Goal: Information Seeking & Learning: Understand process/instructions

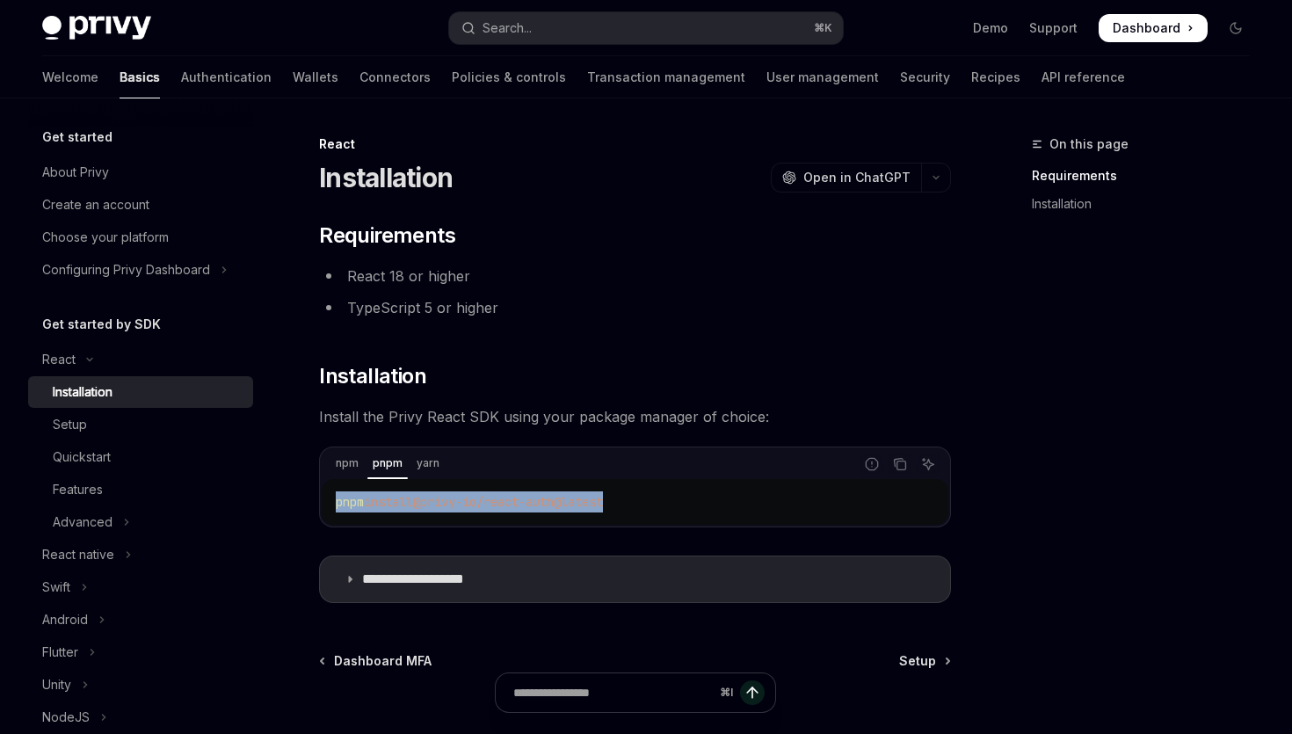
drag, startPoint x: 0, startPoint y: 0, endPoint x: 323, endPoint y: 502, distance: 597.1
click at [323, 502] on div "pnpm install @privy-io/react-auth@latest" at bounding box center [635, 502] width 627 height 46
copy span "pnpm install @privy-io/react-auth@latest"
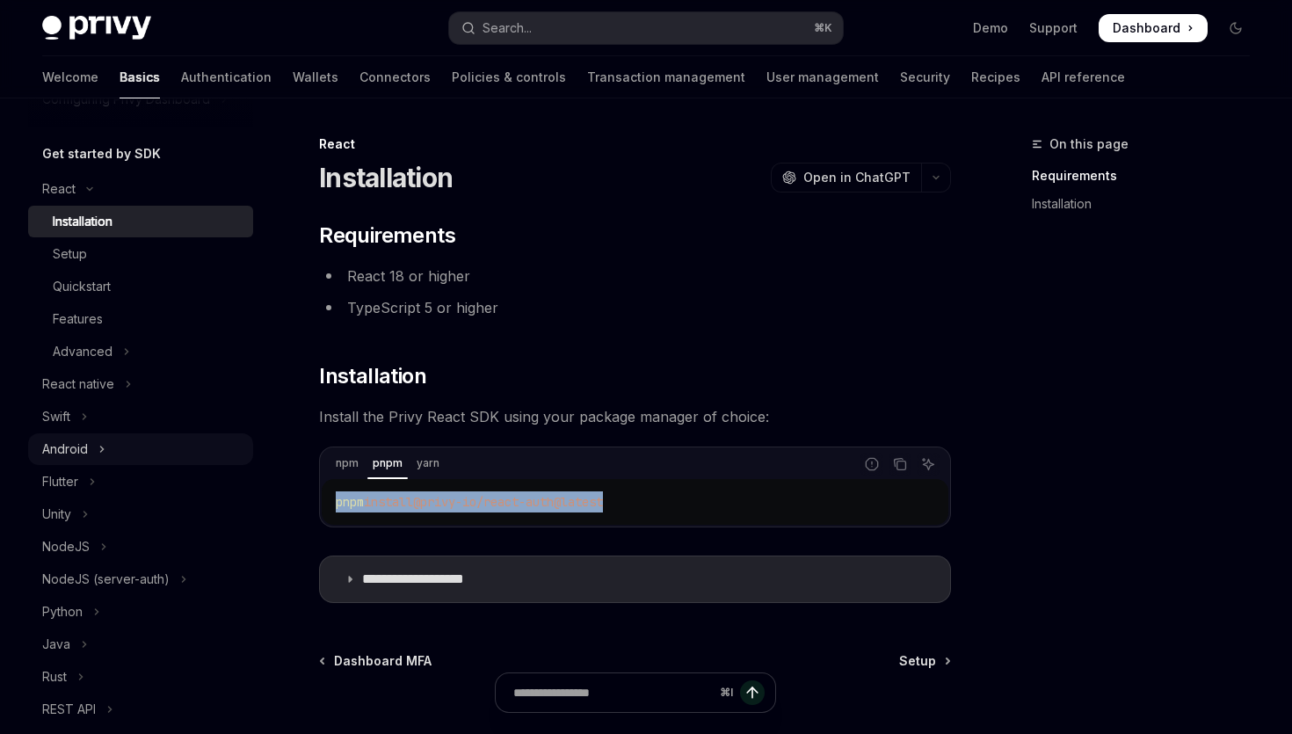
scroll to position [159, 0]
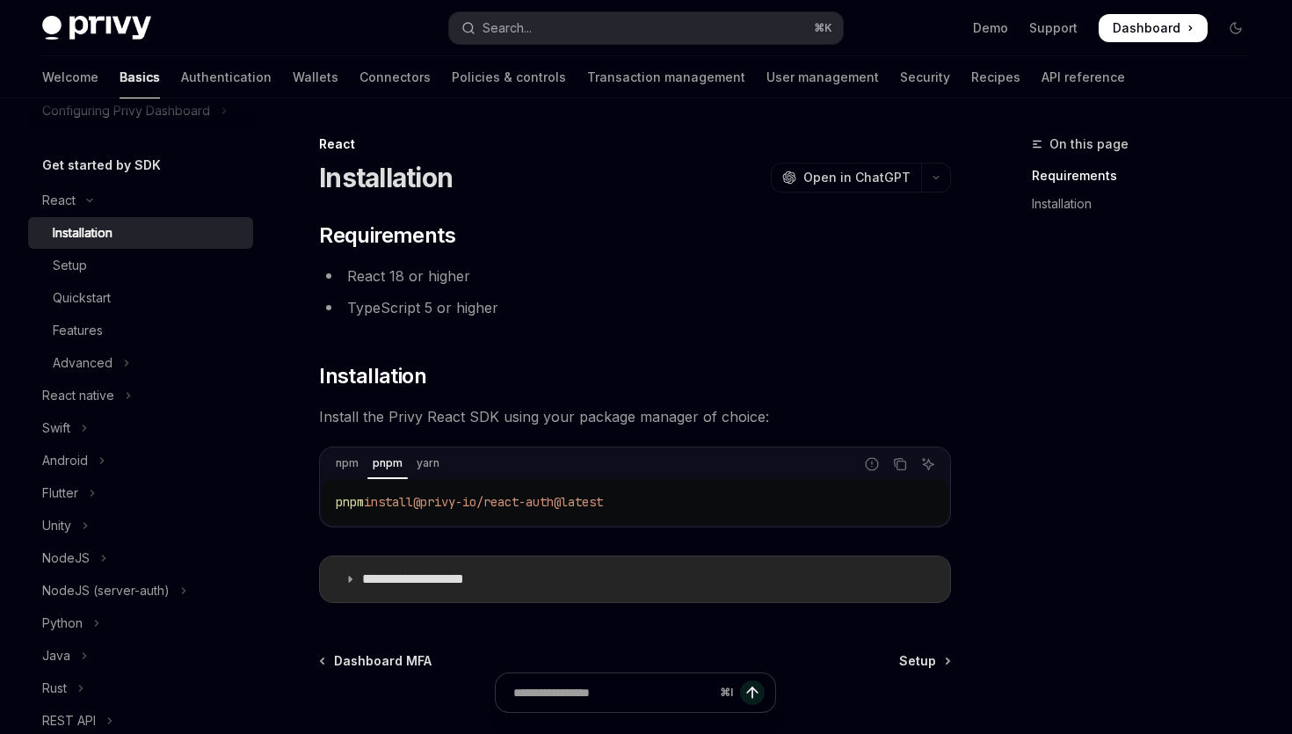
click at [356, 577] on summary "**********" at bounding box center [635, 579] width 630 height 46
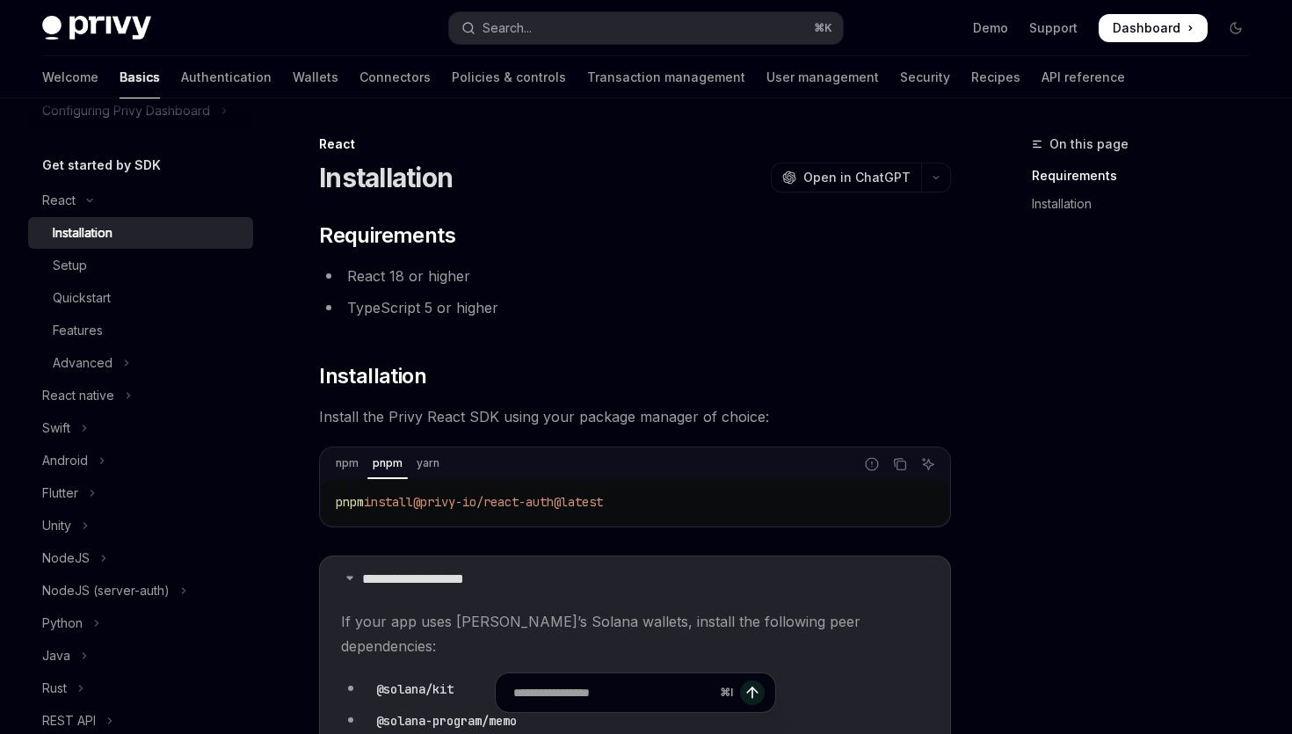
scroll to position [439, 0]
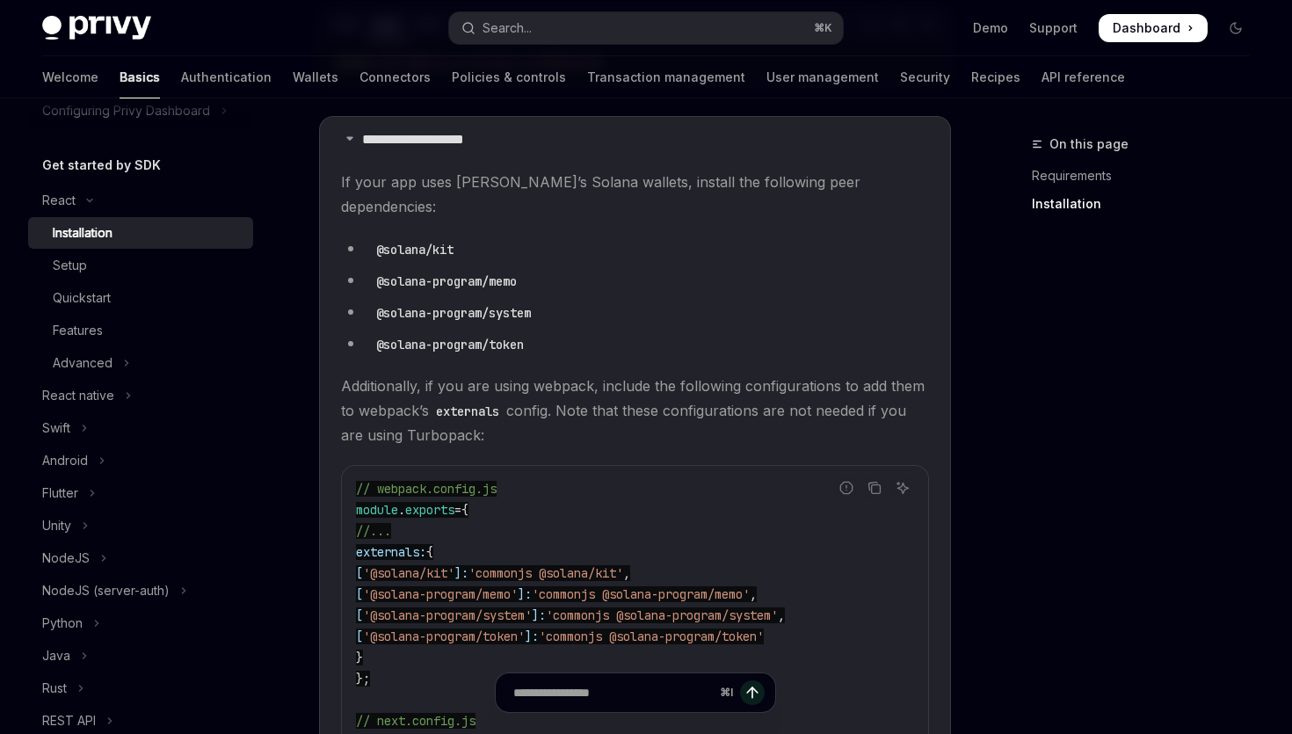
click at [569, 300] on li "@solana-program/system" at bounding box center [635, 312] width 588 height 25
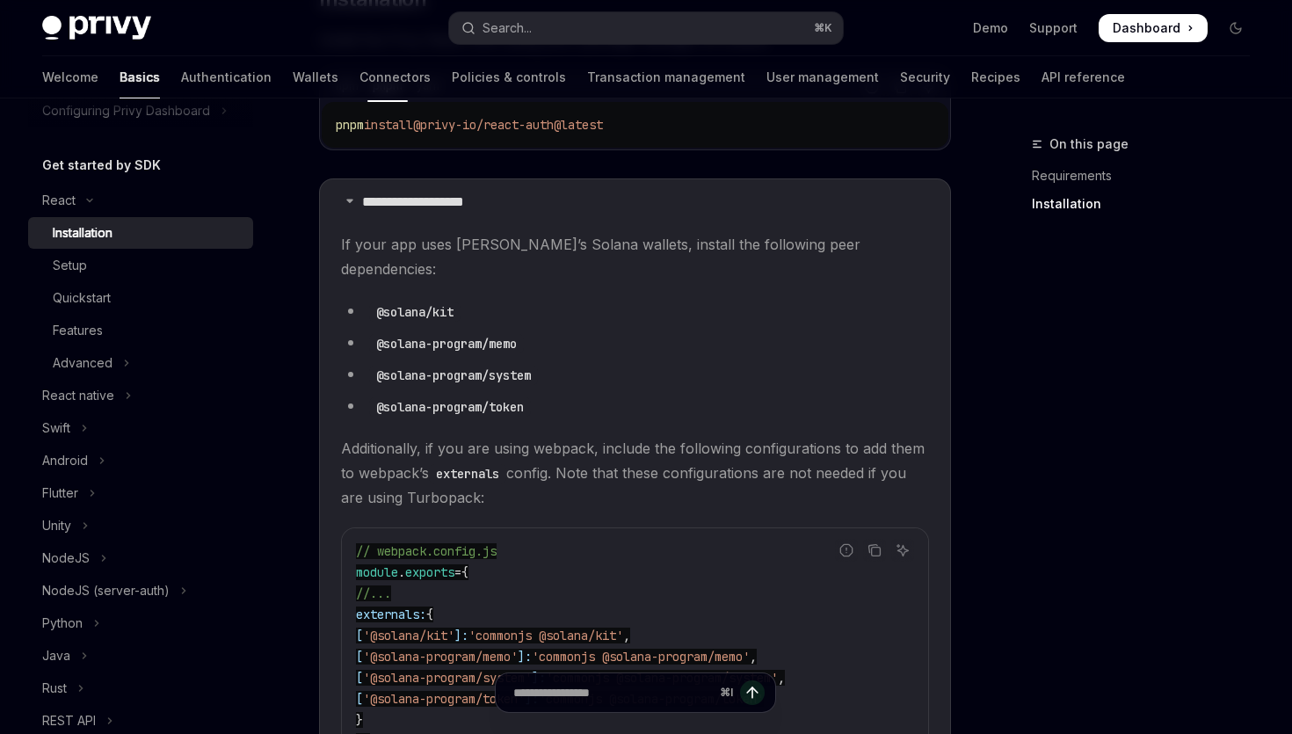
scroll to position [331, 0]
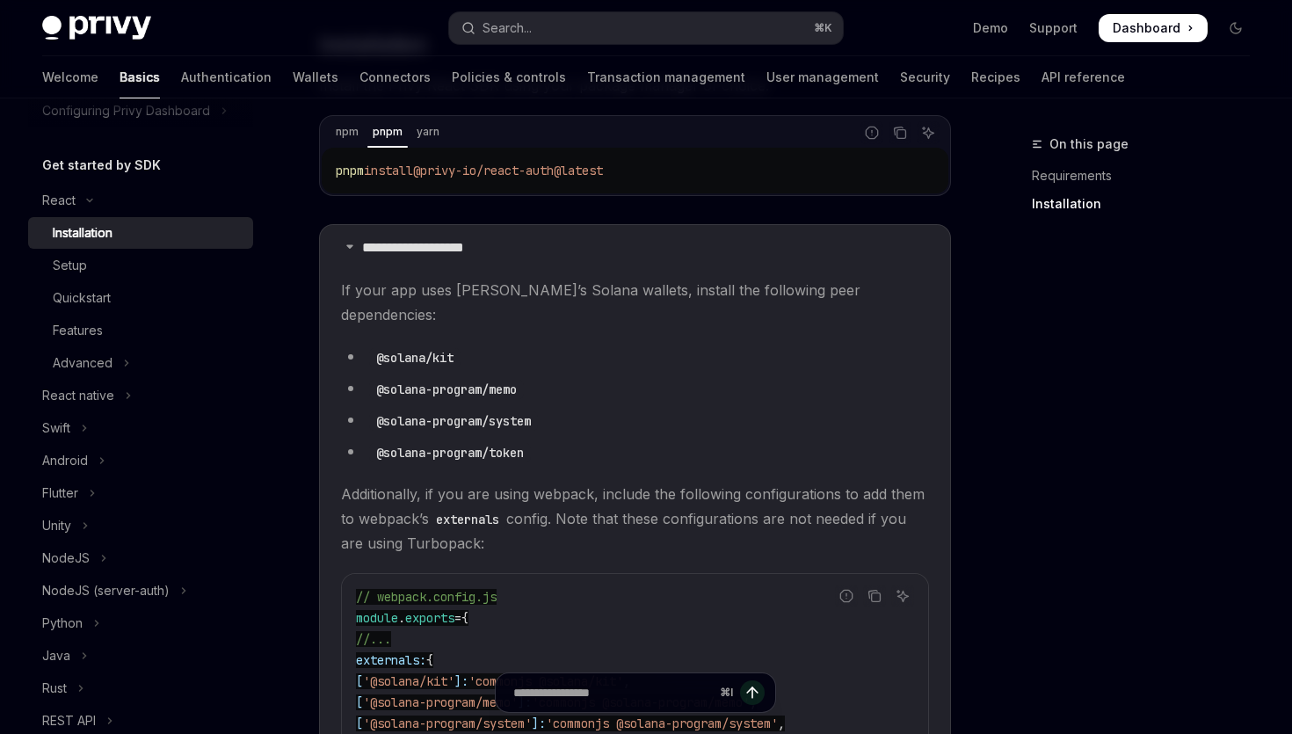
click at [480, 312] on children "If your app uses Privy’s Solana wallets, install the following peer dependencie…" at bounding box center [635, 685] width 588 height 814
click at [335, 171] on div "pnpm install @privy-io/react-auth@latest" at bounding box center [635, 171] width 627 height 46
drag, startPoint x: 337, startPoint y: 171, endPoint x: 658, endPoint y: 170, distance: 321.7
click at [659, 170] on code "pnpm install @privy-io/react-auth@latest" at bounding box center [635, 170] width 599 height 21
copy span "pnpm install @privy-io/react-auth@latest"
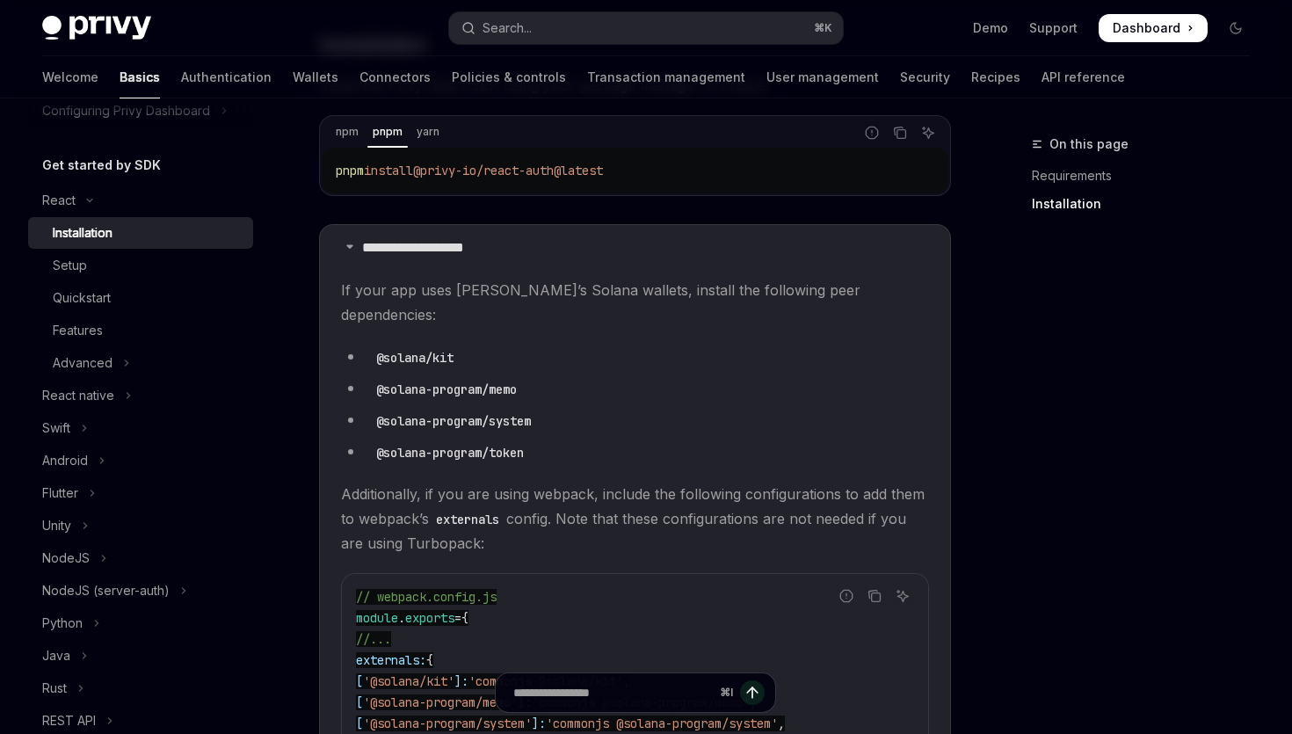
click at [405, 380] on code "@solana-program/memo" at bounding box center [446, 389] width 155 height 19
drag, startPoint x: 379, startPoint y: 362, endPoint x: 534, endPoint y: 362, distance: 155.6
click at [534, 376] on li "@solana-program/memo" at bounding box center [635, 388] width 588 height 25
copy code "@solana-program/memo"
click at [446, 411] on code "@solana-program/system" at bounding box center [453, 420] width 169 height 19
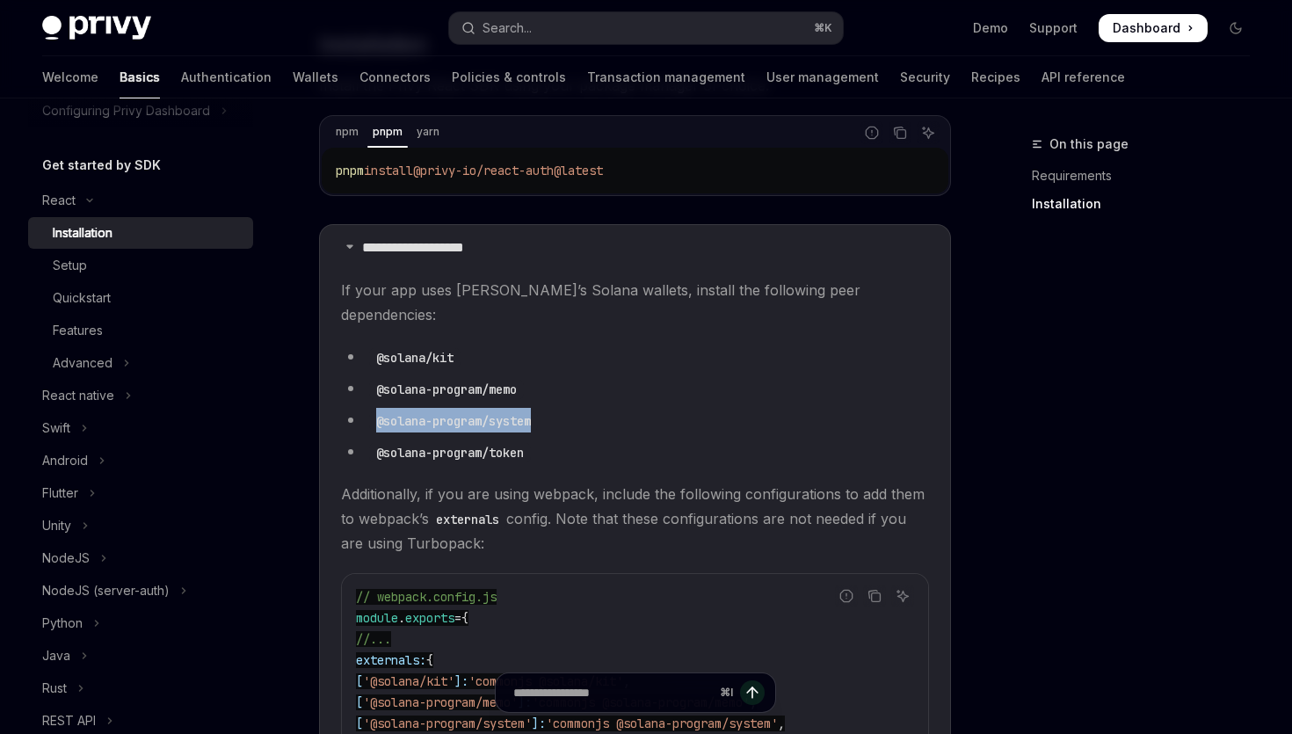
drag, startPoint x: 373, startPoint y: 395, endPoint x: 568, endPoint y: 396, distance: 195.1
click at [568, 408] on li "@solana-program/system" at bounding box center [635, 420] width 588 height 25
copy code "@solana-program/system"
drag, startPoint x: 375, startPoint y: 425, endPoint x: 554, endPoint y: 425, distance: 178.4
click at [554, 439] on li "@solana-program/token" at bounding box center [635, 451] width 588 height 25
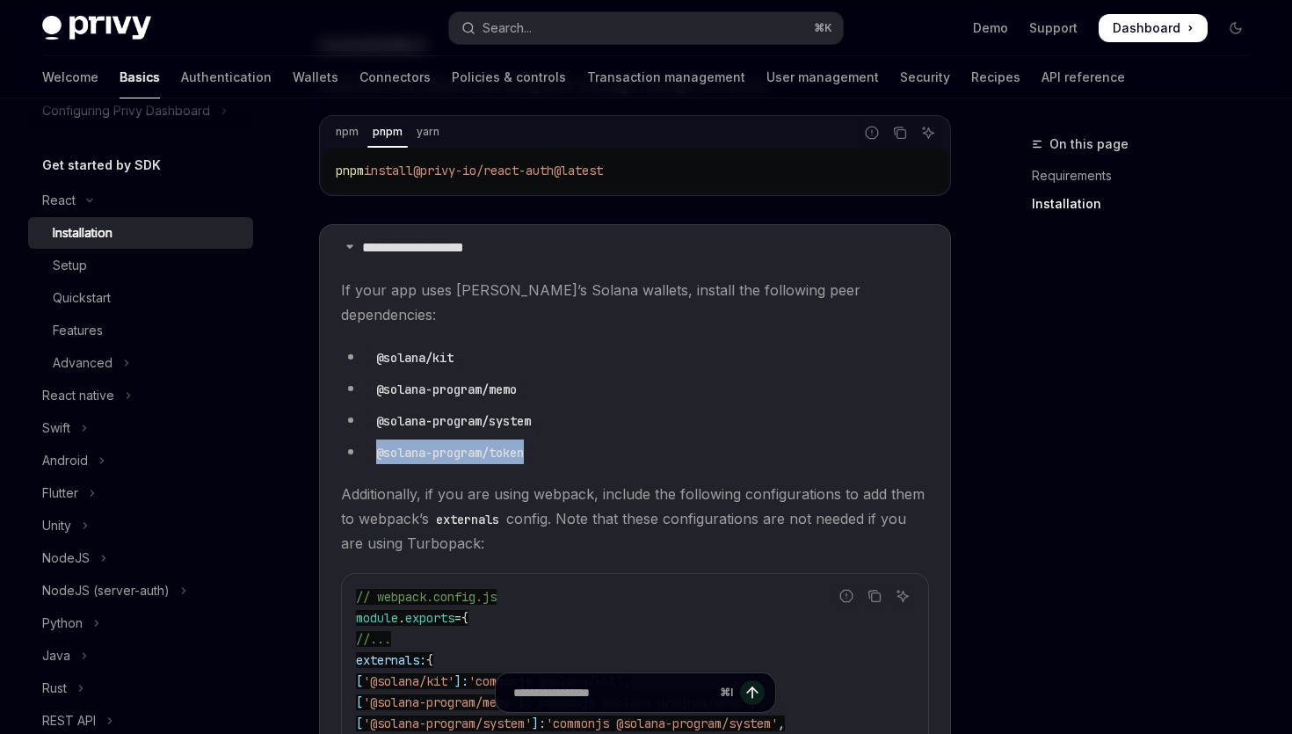
copy code "@solana-program/token"
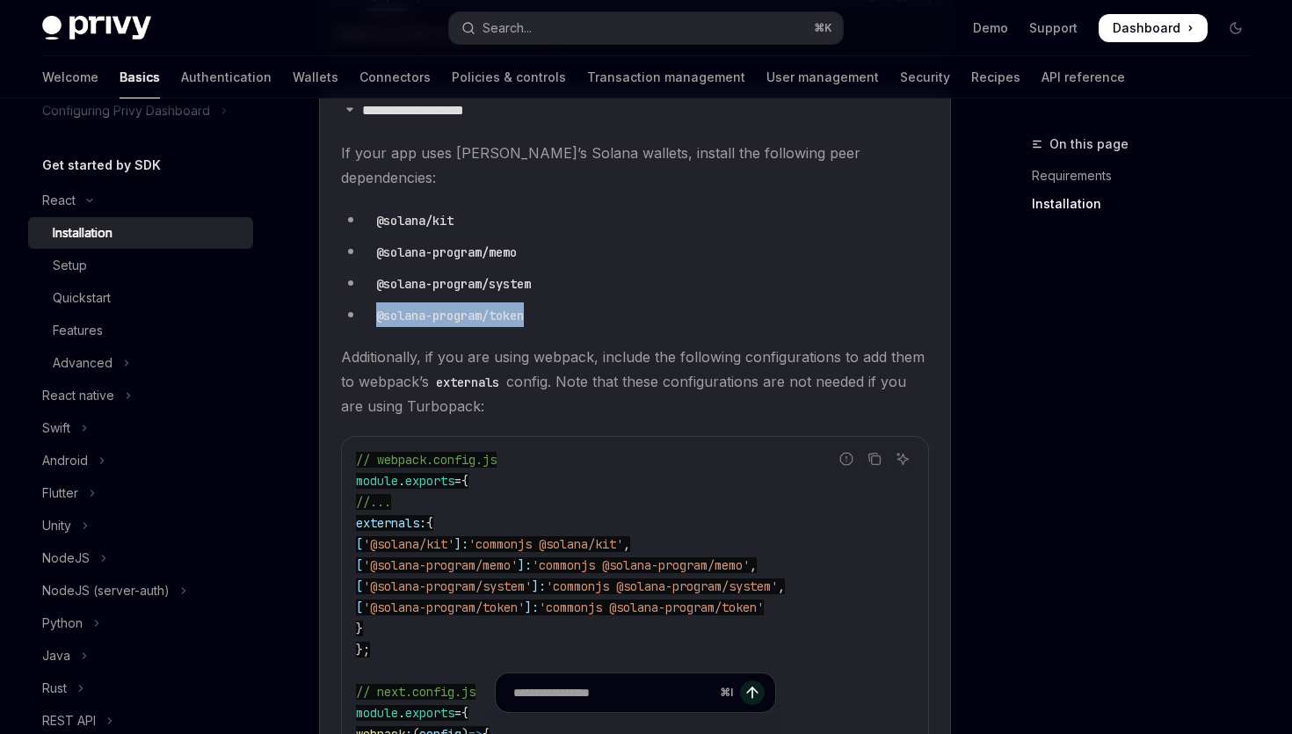
scroll to position [502, 0]
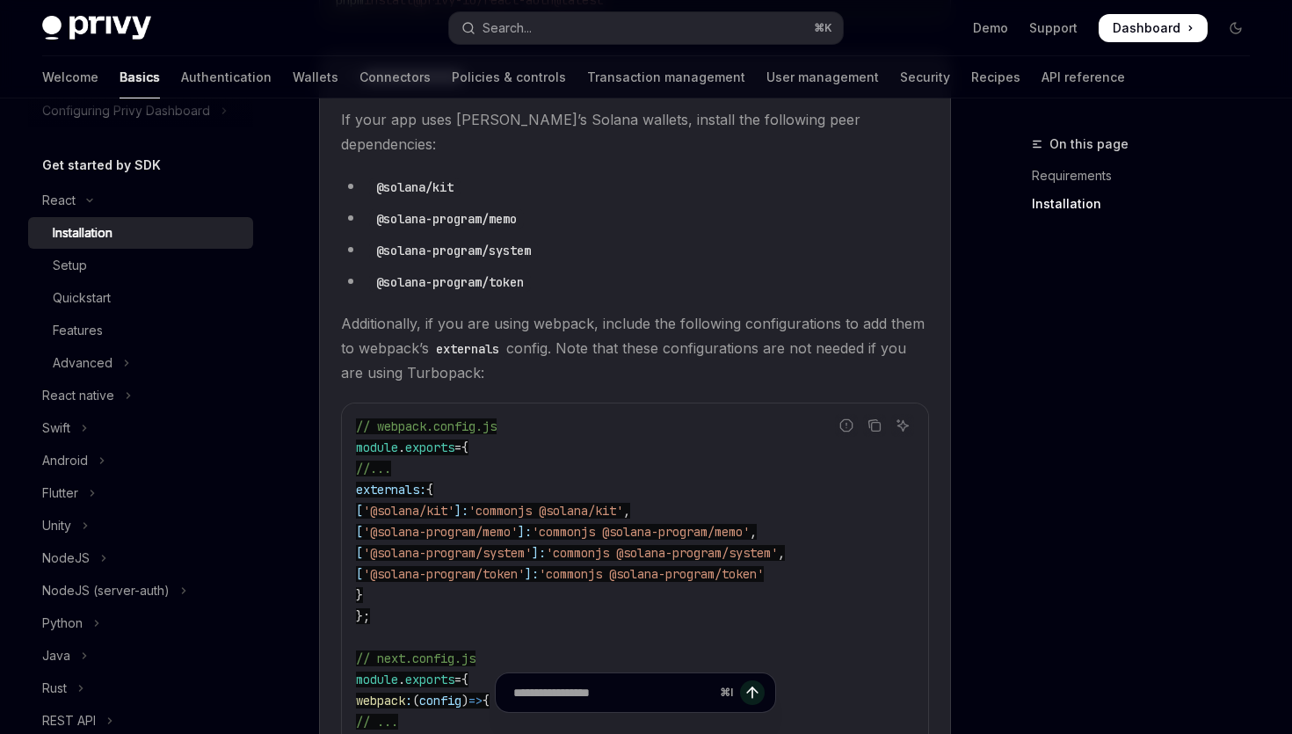
click at [777, 316] on span "Additionally, if you are using webpack, include the following configurations to…" at bounding box center [635, 348] width 588 height 74
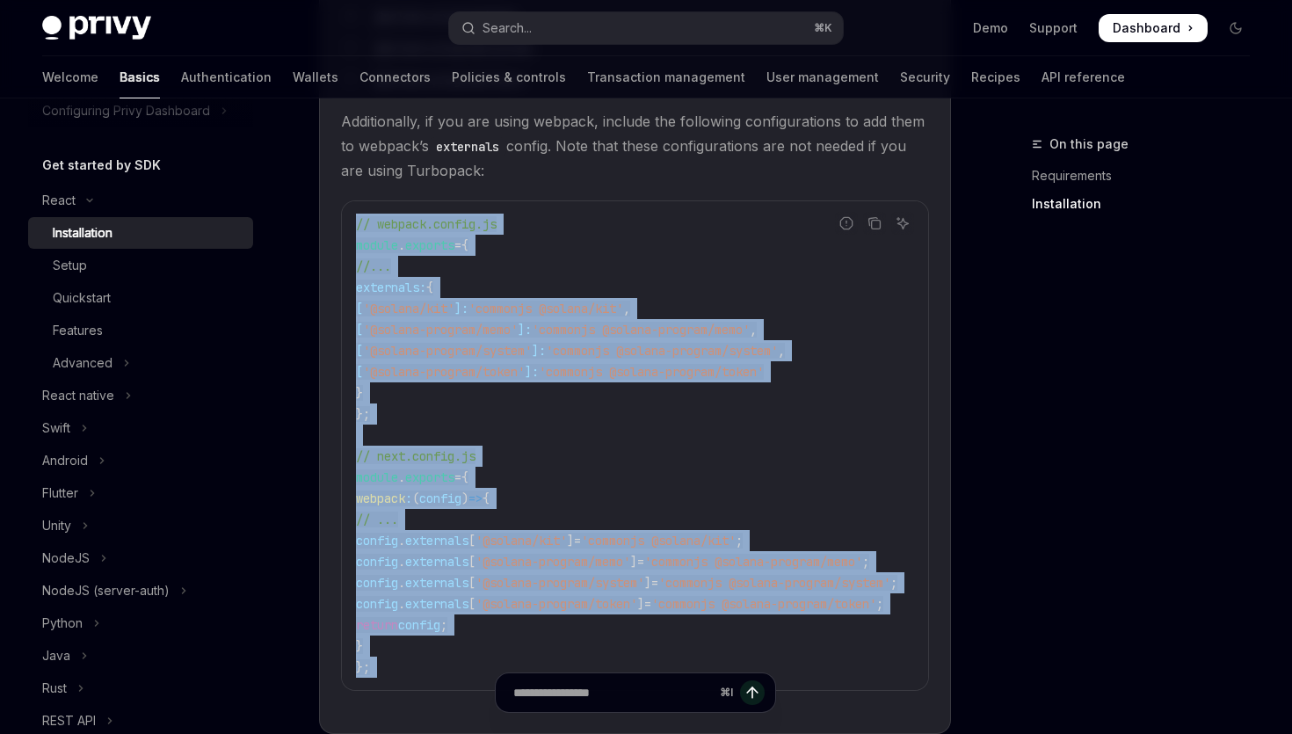
scroll to position [722, 0]
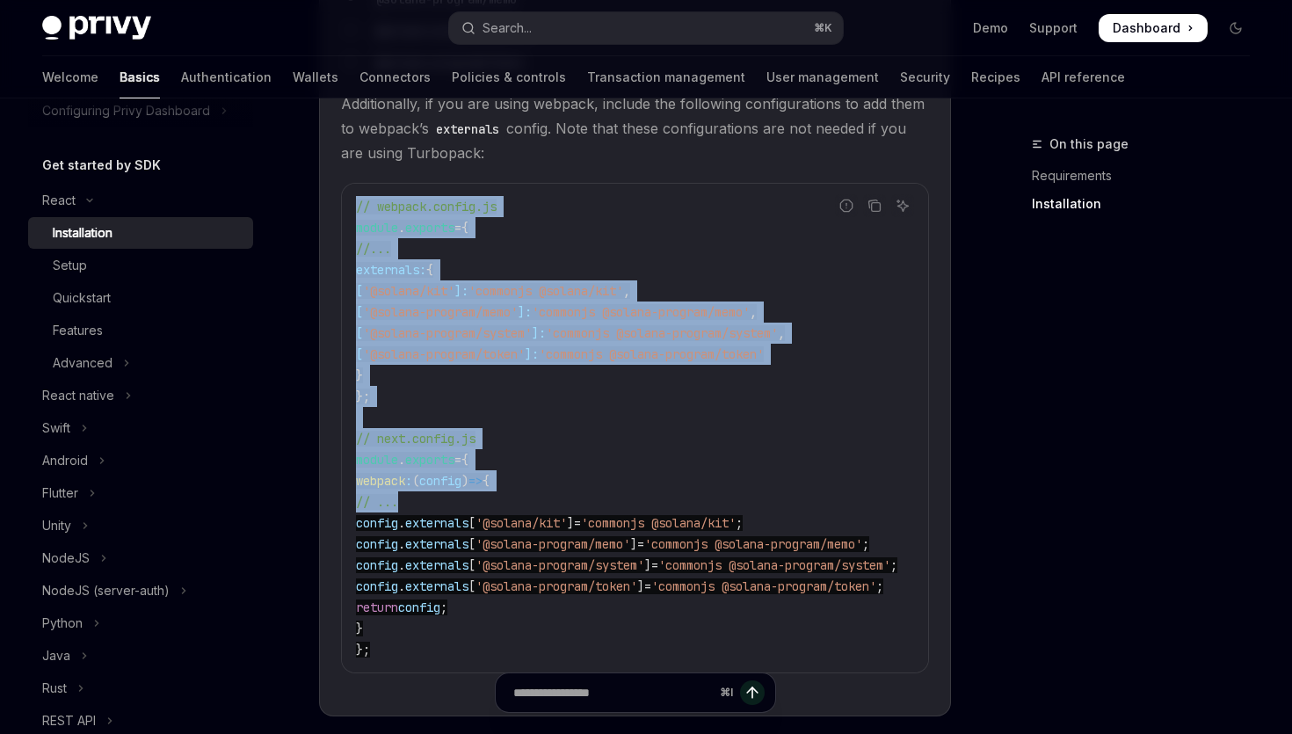
drag, startPoint x: 334, startPoint y: 288, endPoint x: 764, endPoint y: 473, distance: 467.7
click at [764, 473] on details "**********" at bounding box center [635, 275] width 632 height 882
click at [733, 410] on code "// webpack.config.js module . exports = { //... externals: { [ '@solana/kit' ]:…" at bounding box center [648, 428] width 584 height 464
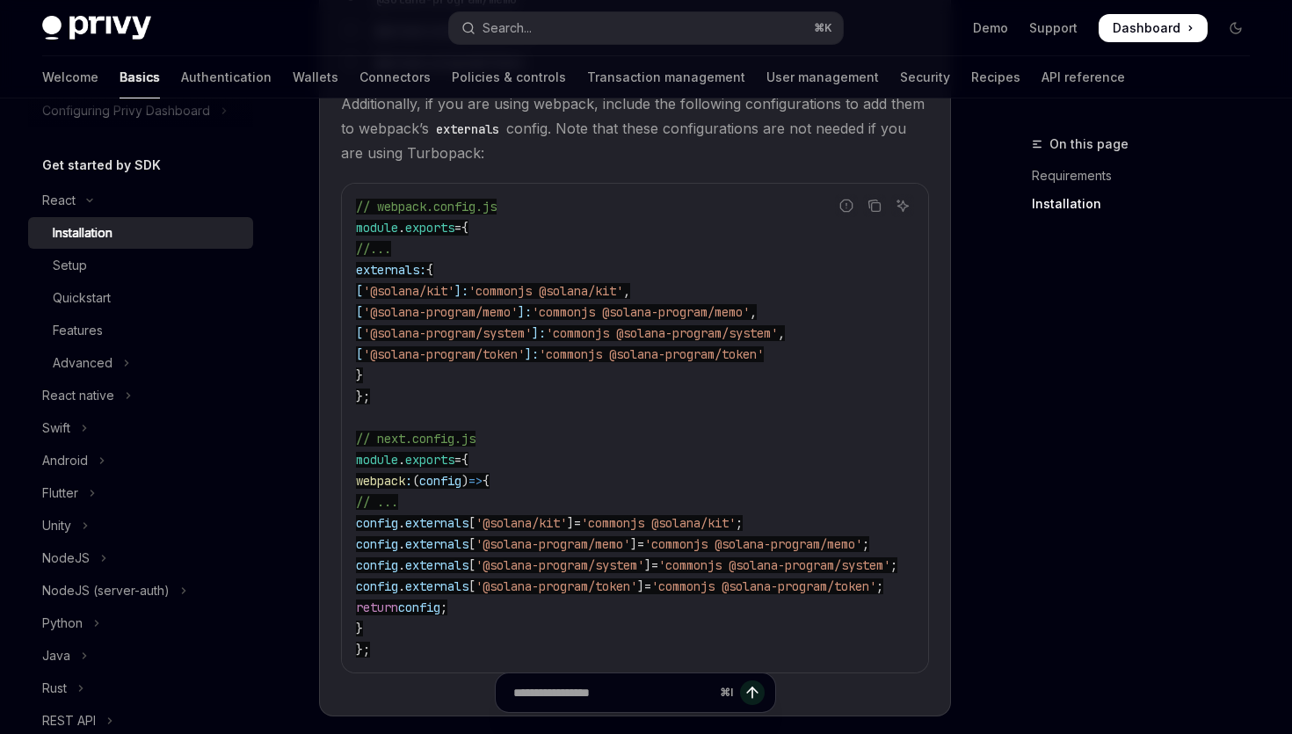
click at [722, 346] on span "'commonjs @solana-program/token'" at bounding box center [651, 354] width 225 height 16
click at [1042, 373] on div "On this page Requirements Installation" at bounding box center [1130, 434] width 267 height 600
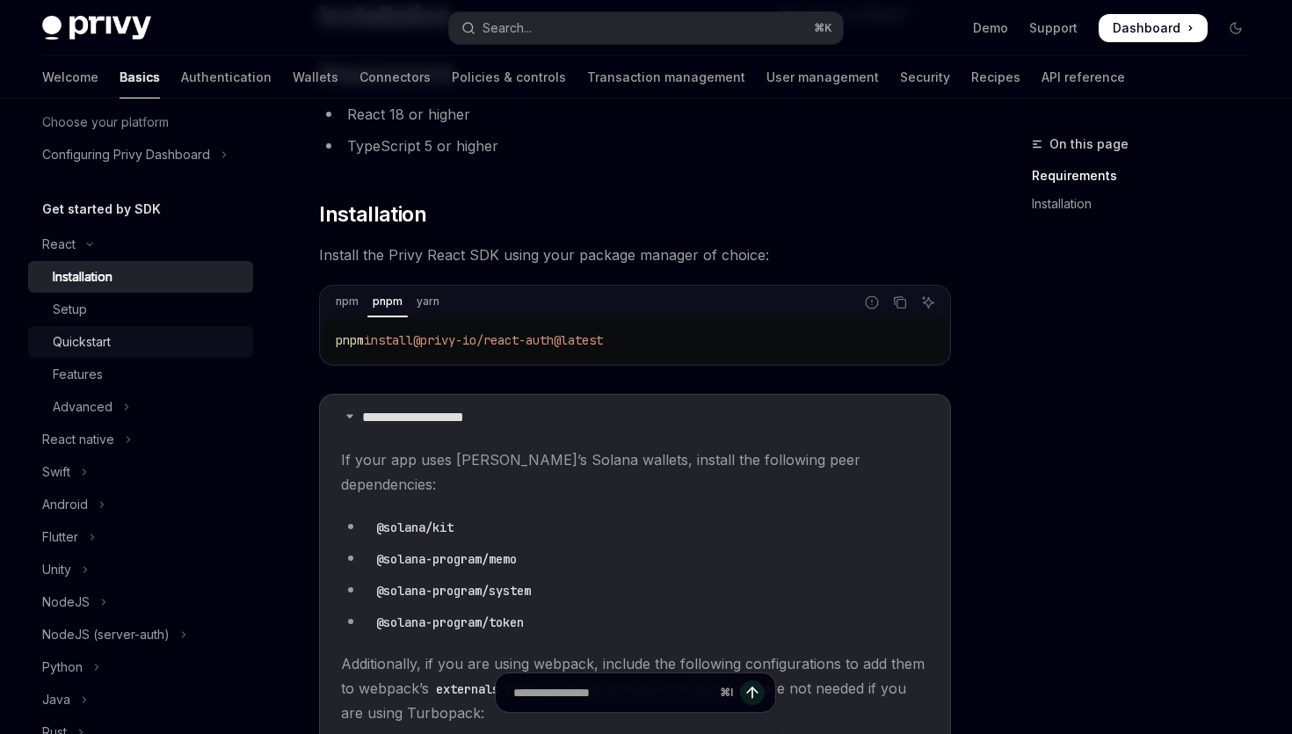
scroll to position [96, 0]
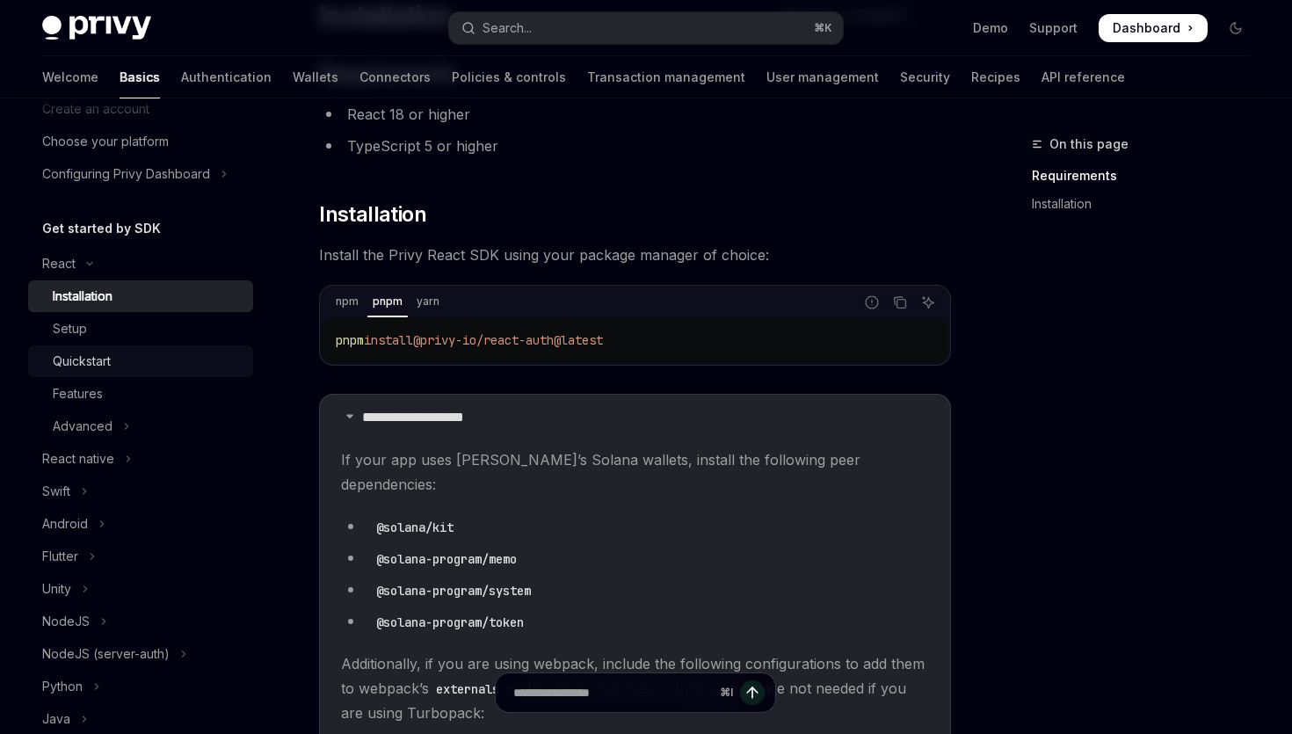
click at [117, 348] on link "Quickstart" at bounding box center [140, 361] width 225 height 32
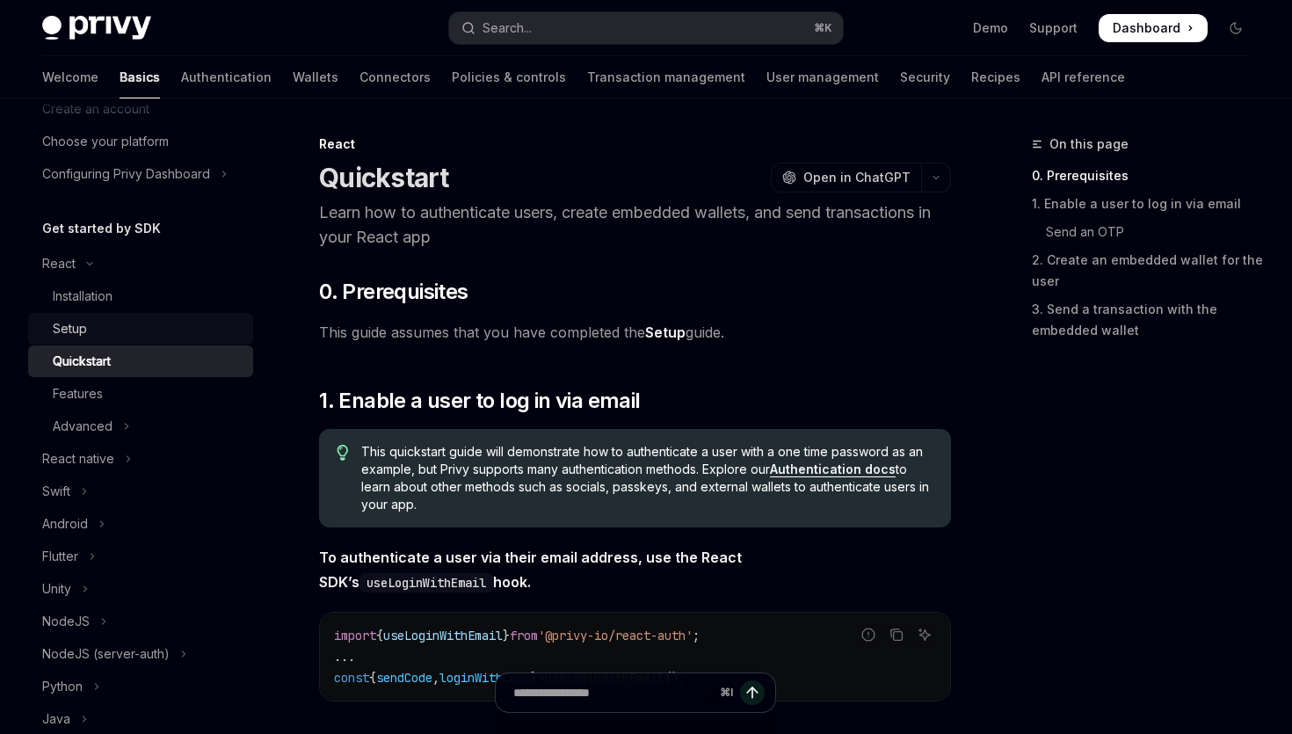
click at [117, 334] on div "Setup" at bounding box center [148, 328] width 190 height 21
type textarea "*"
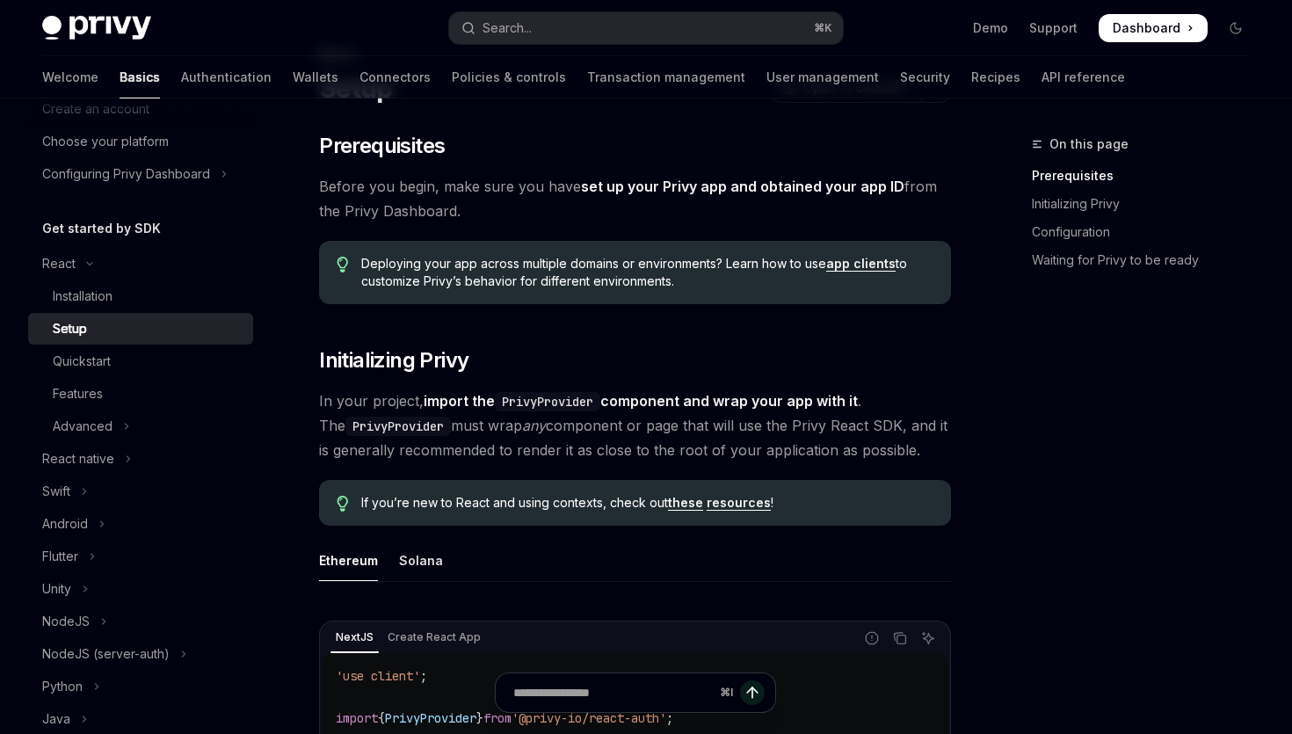
scroll to position [556, 0]
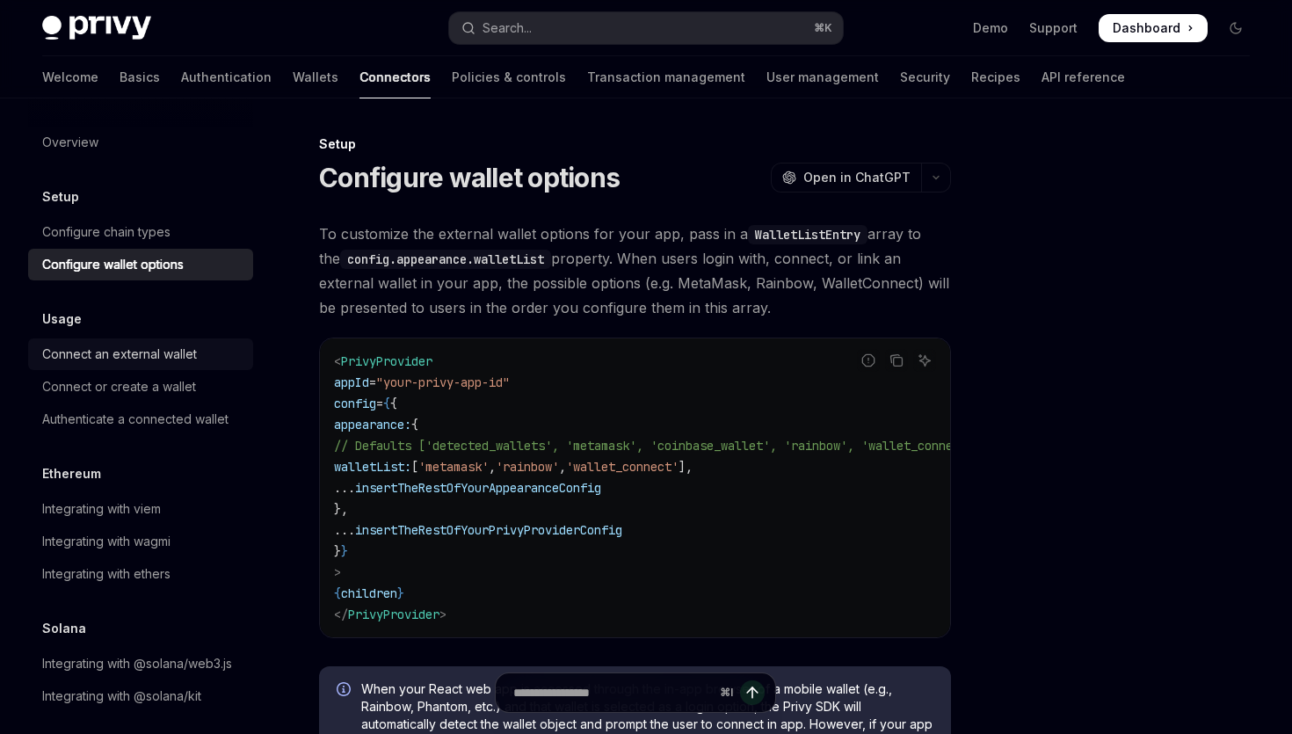
scroll to position [13, 0]
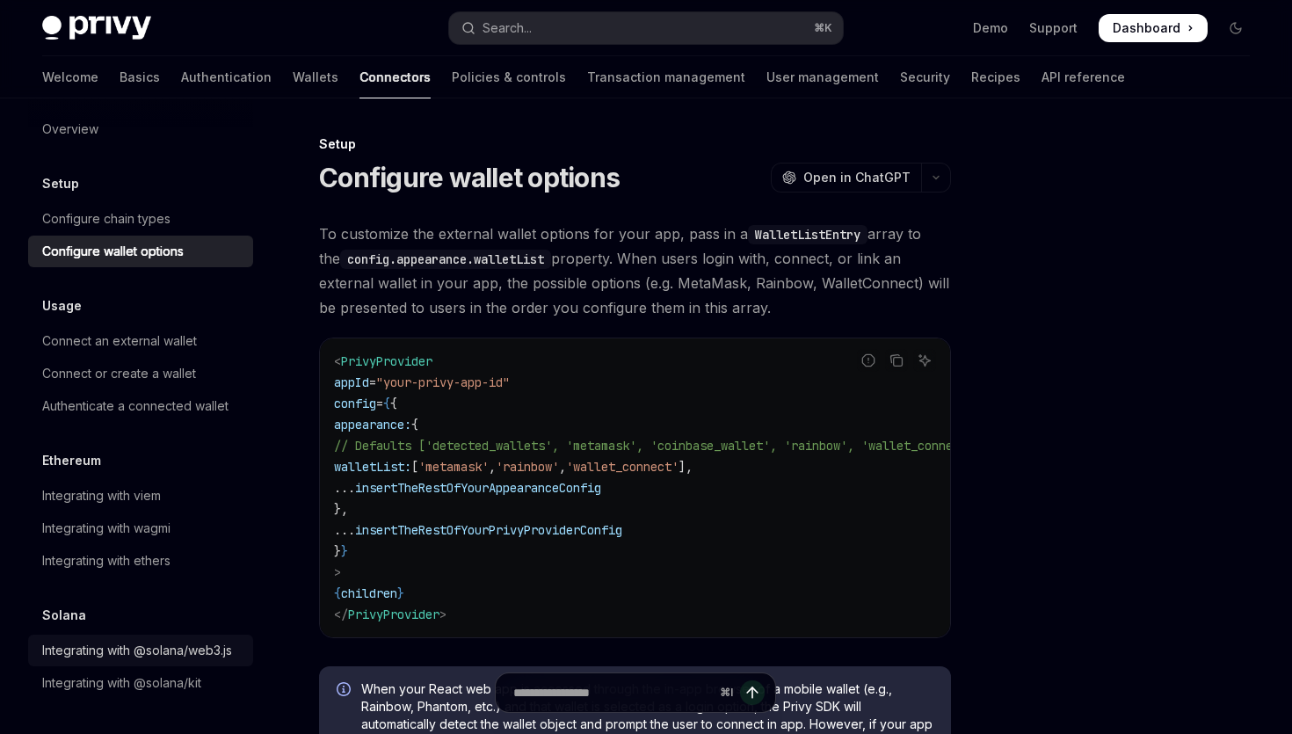
click at [182, 647] on div "Integrating with @solana/web3.js" at bounding box center [137, 650] width 190 height 21
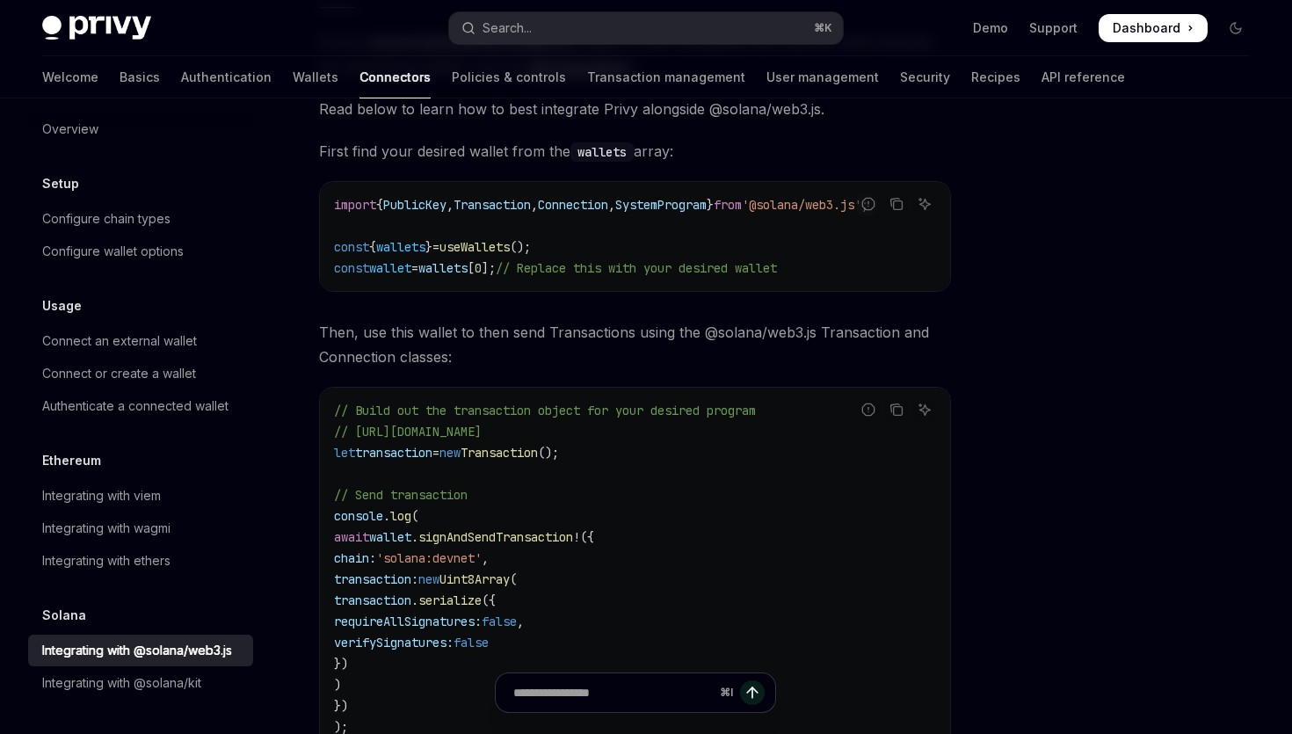
scroll to position [427, 0]
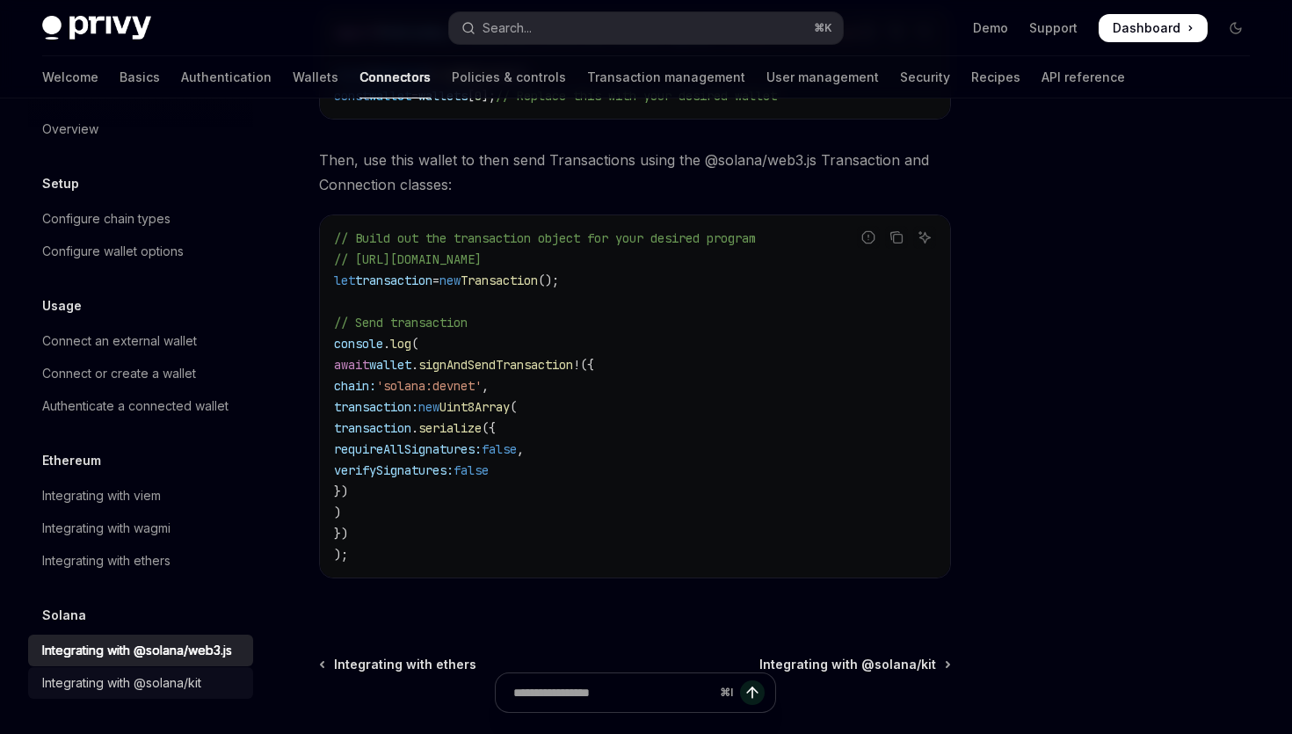
click at [186, 686] on div "Integrating with @solana/kit" at bounding box center [121, 682] width 159 height 21
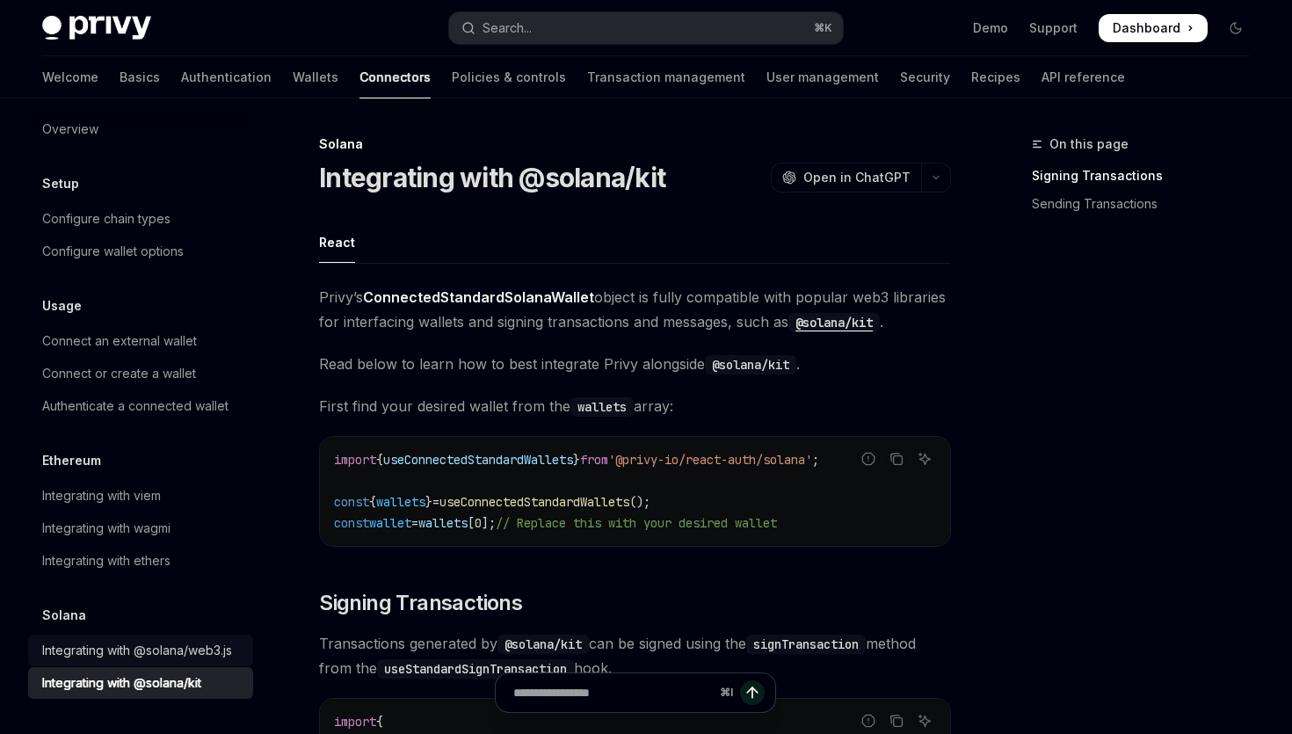
click at [191, 644] on div "Integrating with @solana/web3.js" at bounding box center [137, 650] width 190 height 21
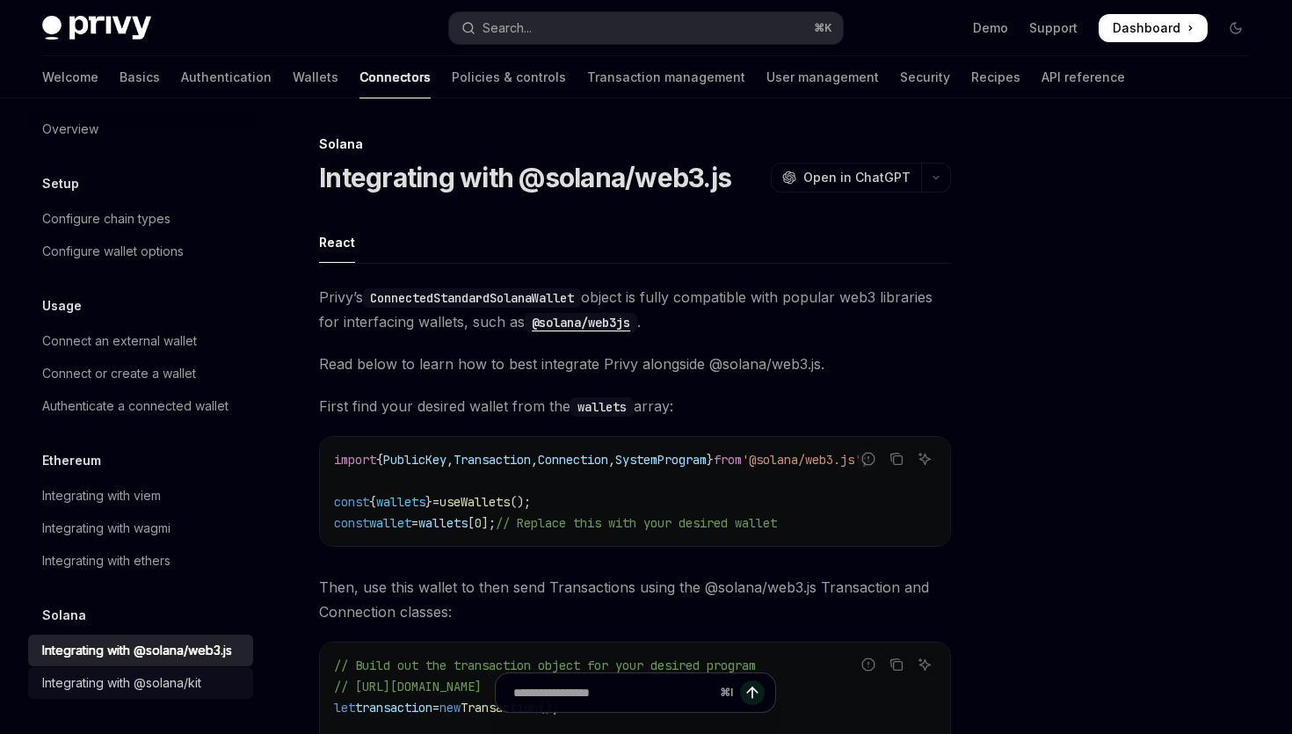
click at [190, 681] on div "Integrating with @solana/kit" at bounding box center [121, 682] width 159 height 21
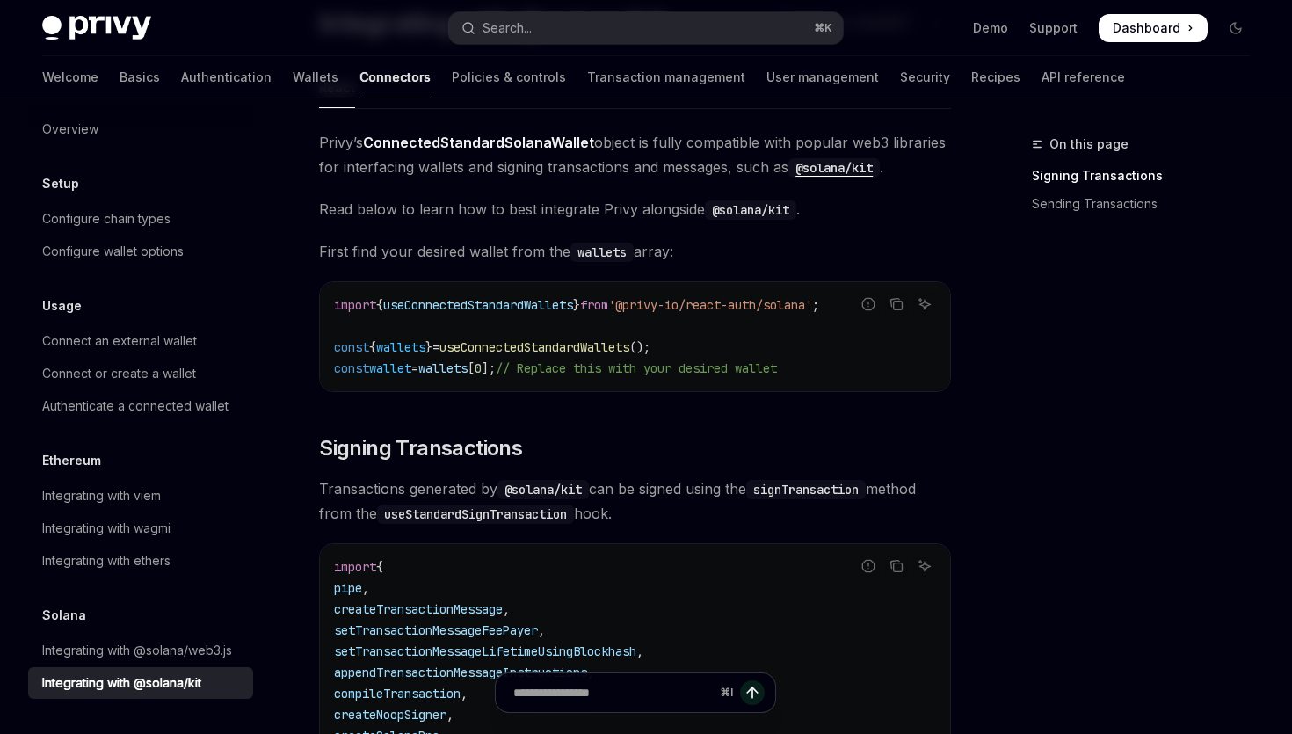
scroll to position [256, 0]
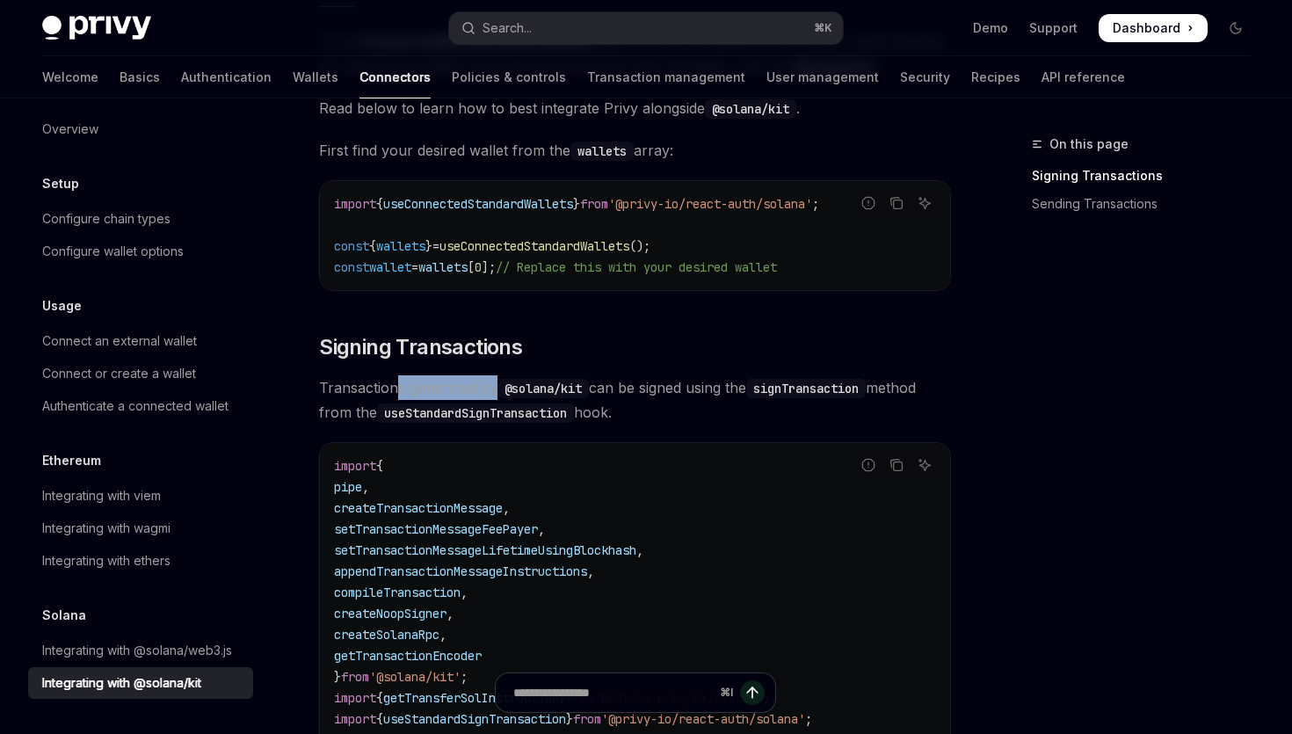
drag, startPoint x: 399, startPoint y: 384, endPoint x: 499, endPoint y: 381, distance: 100.3
click at [500, 381] on span "Transactions generated by @solana/kit can be signed using the signTransaction m…" at bounding box center [635, 399] width 632 height 49
click at [548, 377] on span "Transactions generated by @solana/kit can be signed using the signTransaction m…" at bounding box center [635, 399] width 632 height 49
drag, startPoint x: 549, startPoint y: 383, endPoint x: 665, endPoint y: 383, distance: 116.0
click at [669, 383] on span "Transactions generated by @solana/kit can be signed using the signTransaction m…" at bounding box center [635, 399] width 632 height 49
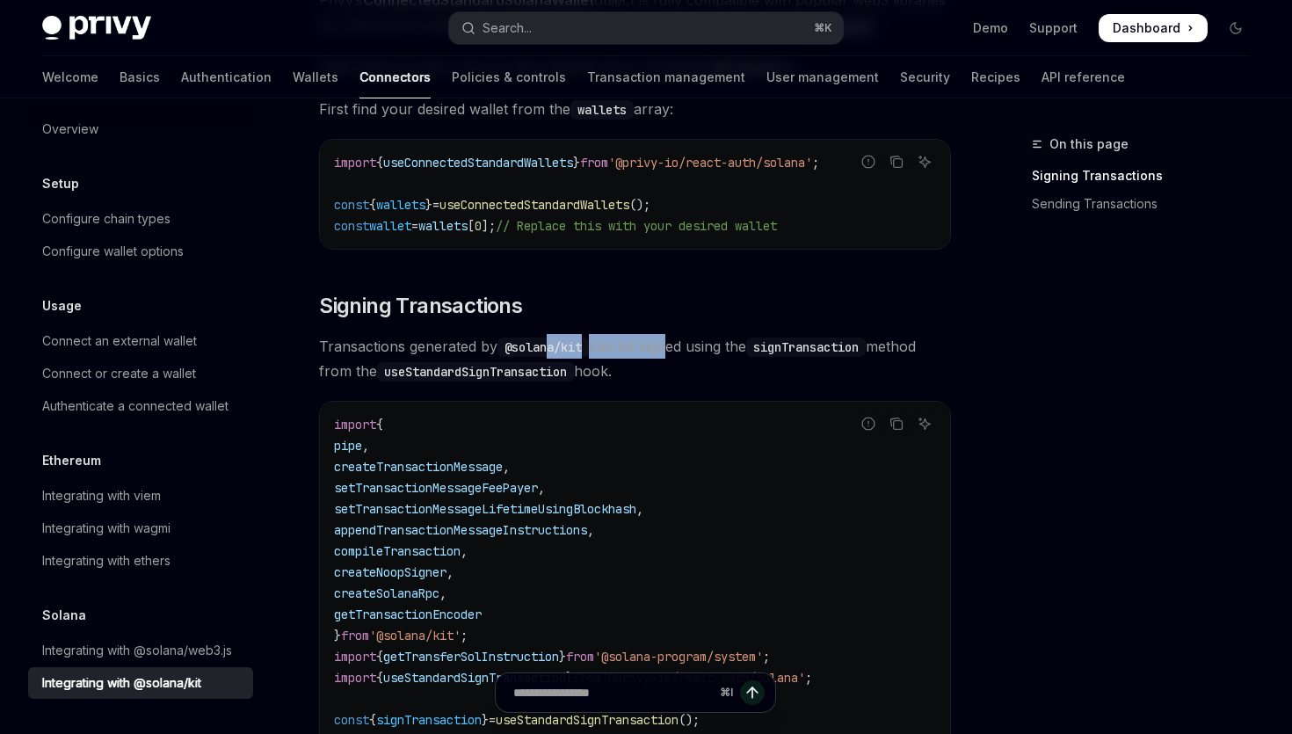
scroll to position [592, 0]
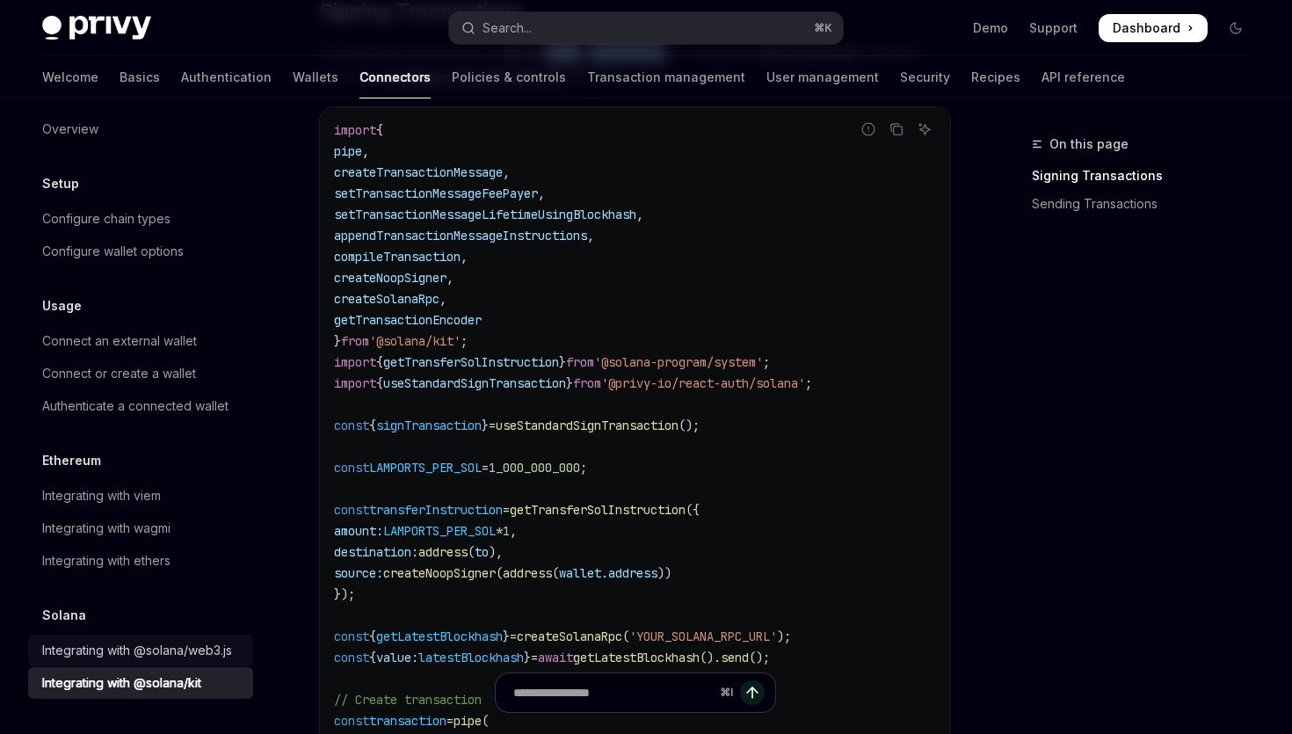
click at [189, 658] on div "Integrating with @solana/web3.js" at bounding box center [137, 650] width 190 height 21
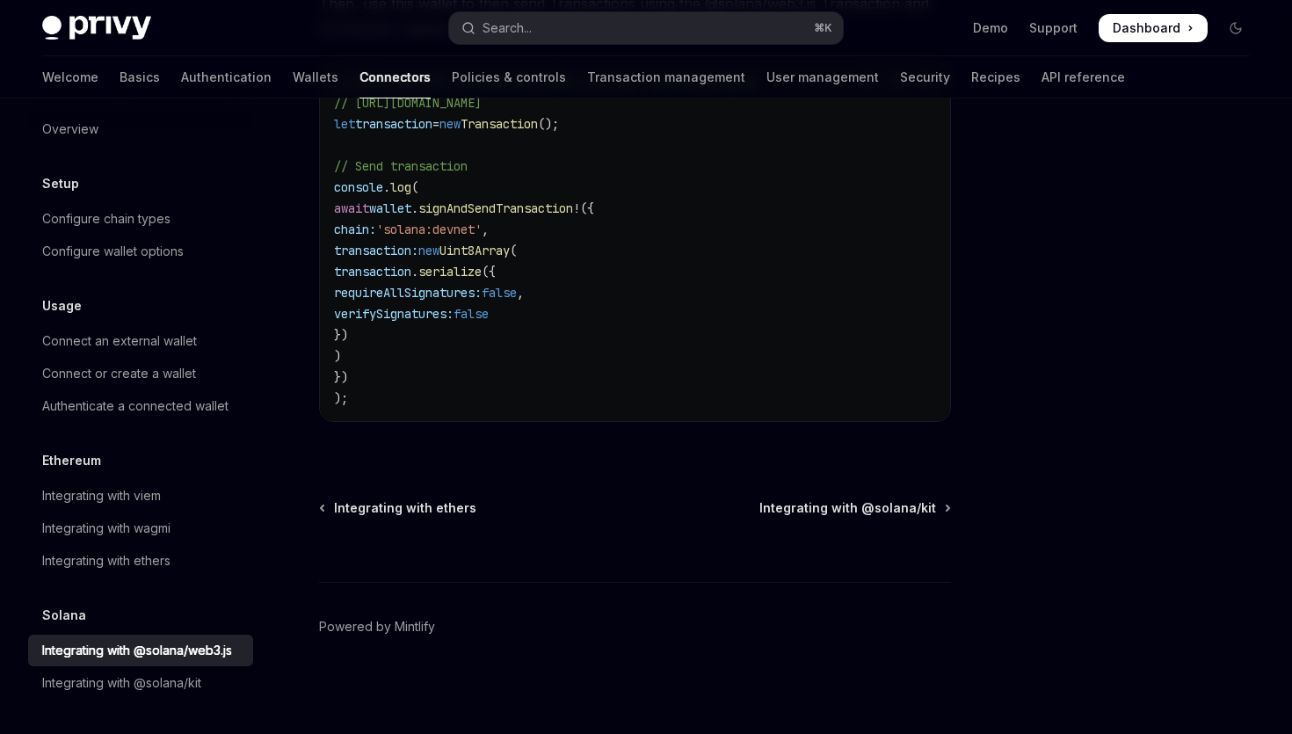
scroll to position [568, 0]
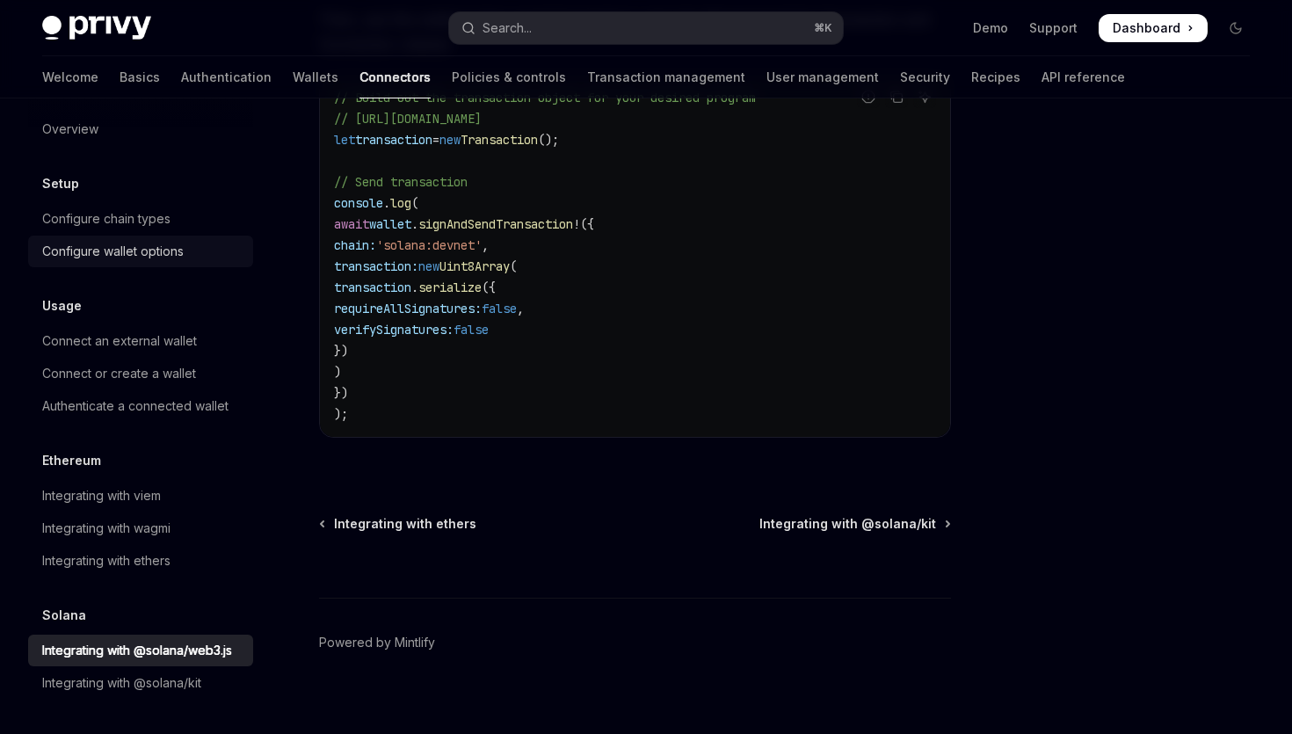
click at [185, 243] on div "Configure wallet options" at bounding box center [142, 251] width 200 height 21
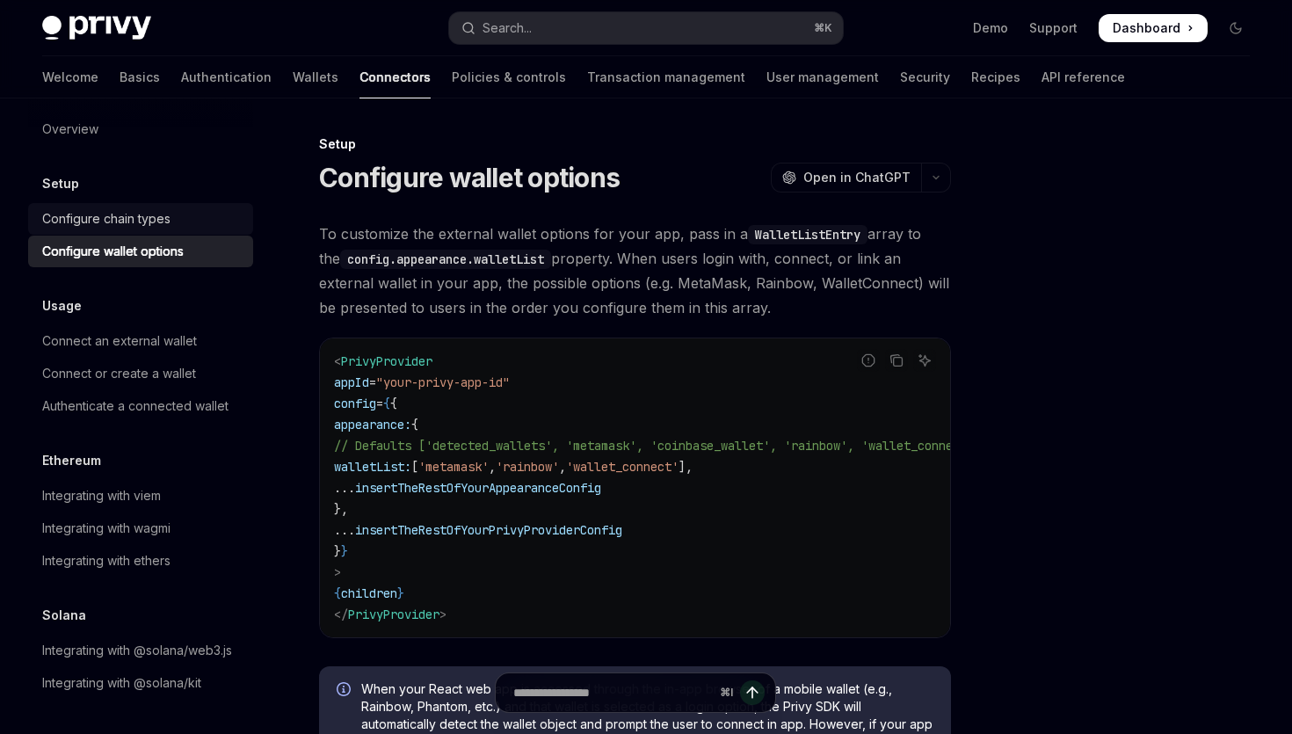
click at [165, 229] on link "Configure chain types" at bounding box center [140, 219] width 225 height 32
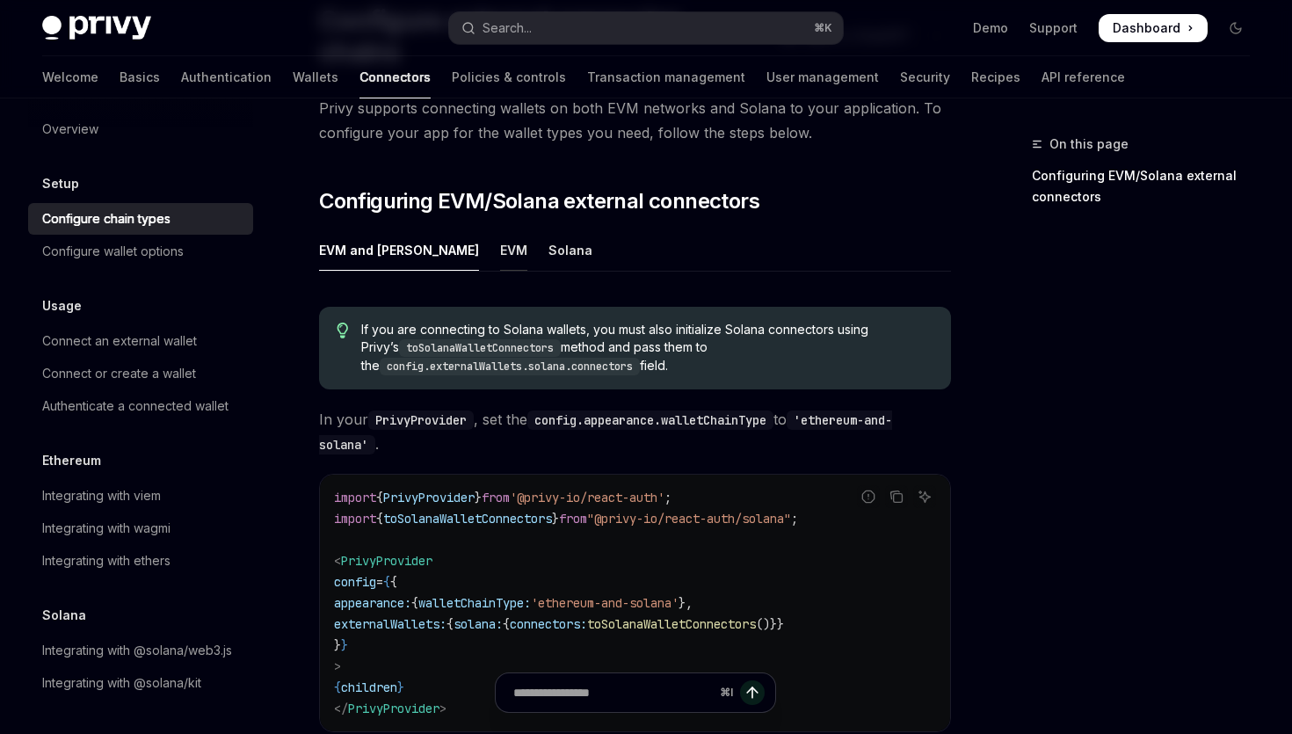
scroll to position [149, 0]
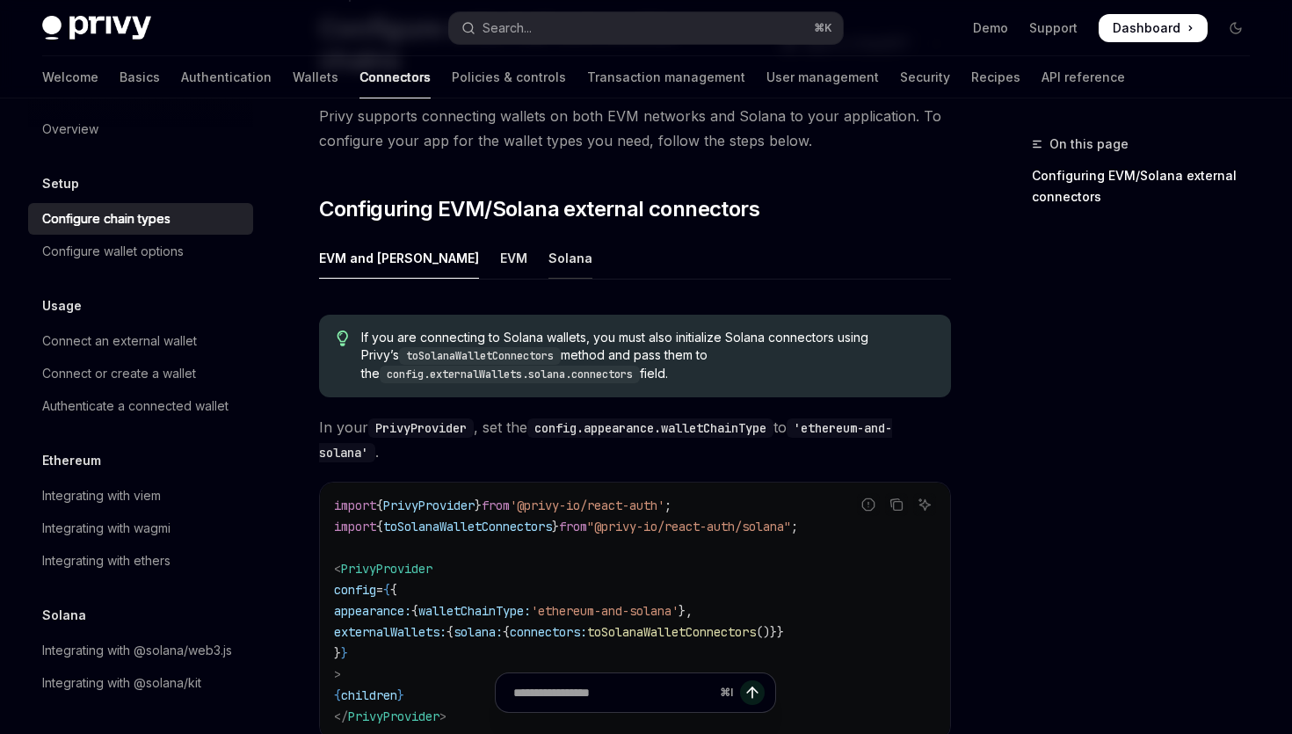
click at [548, 237] on div "Solana" at bounding box center [570, 257] width 44 height 41
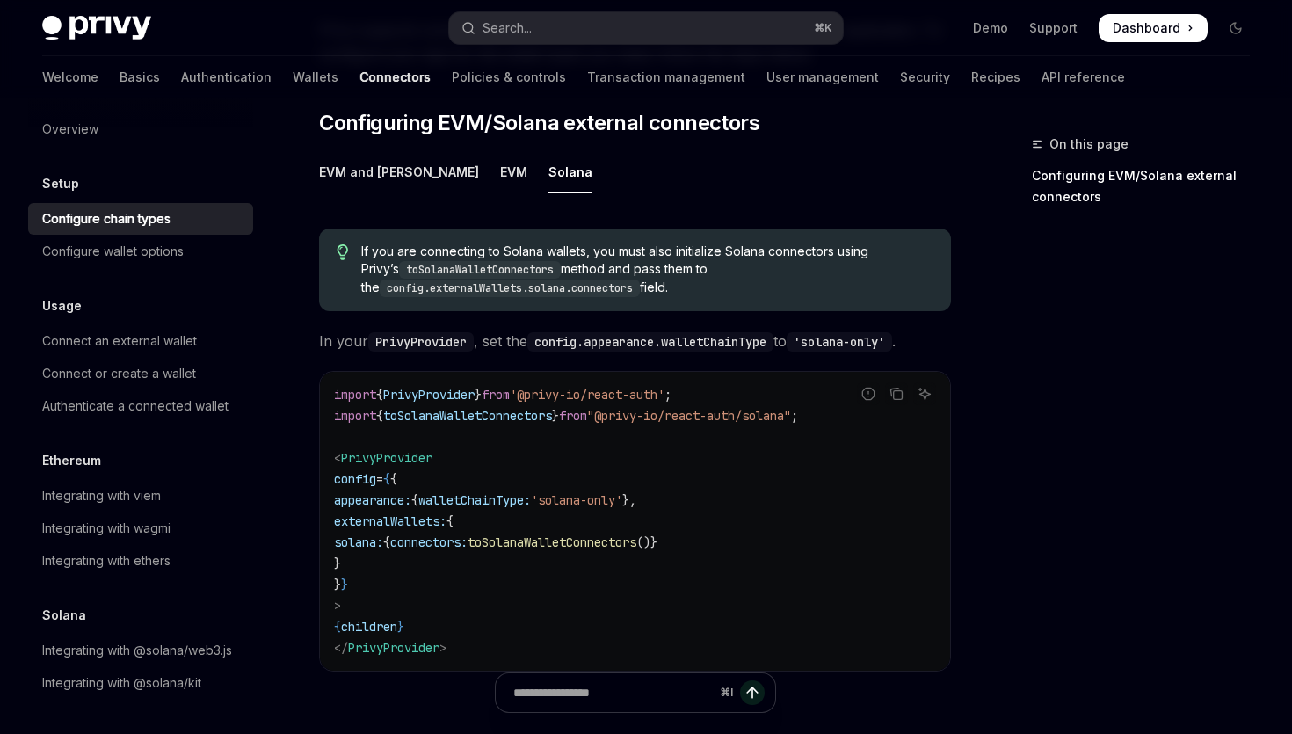
scroll to position [250, 0]
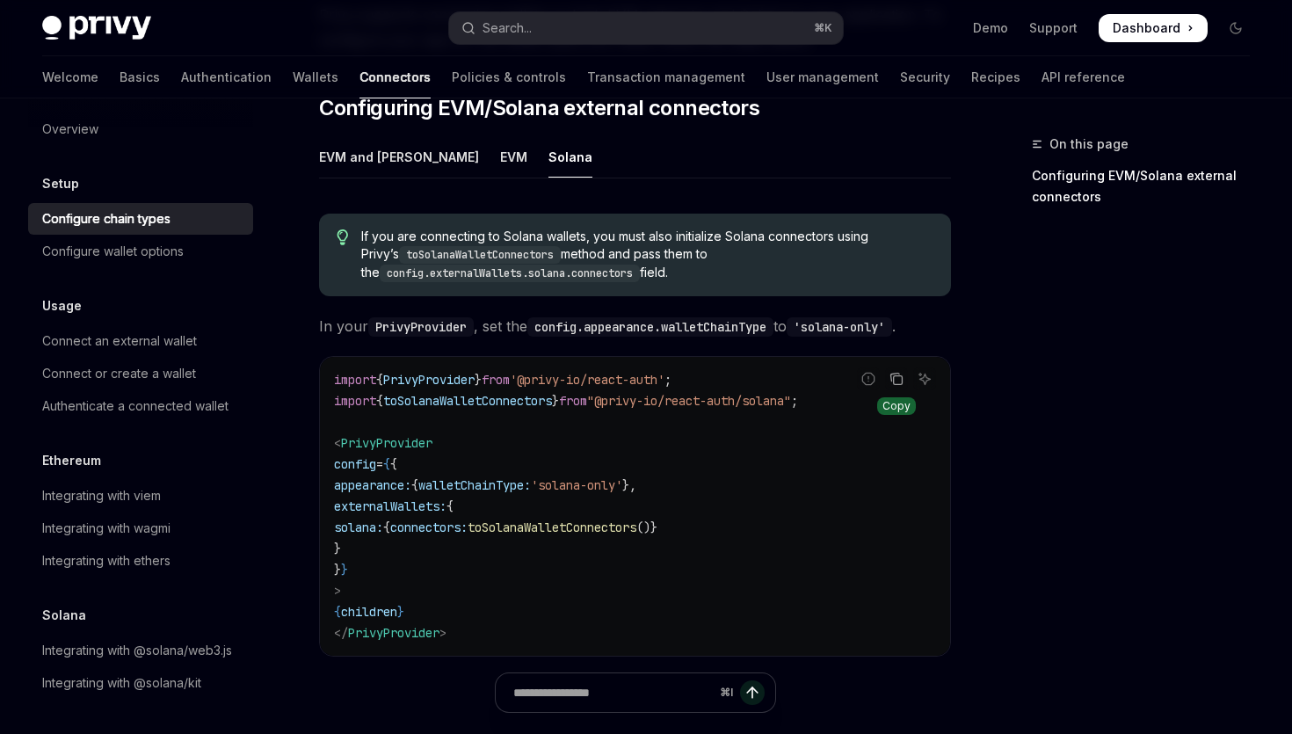
click at [890, 372] on icon "Copy the contents from the code block" at bounding box center [896, 379] width 14 height 14
click at [734, 369] on code "import { PrivyProvider } from '@privy-io/react-auth' ; import { toSolanaWalletC…" at bounding box center [635, 506] width 602 height 274
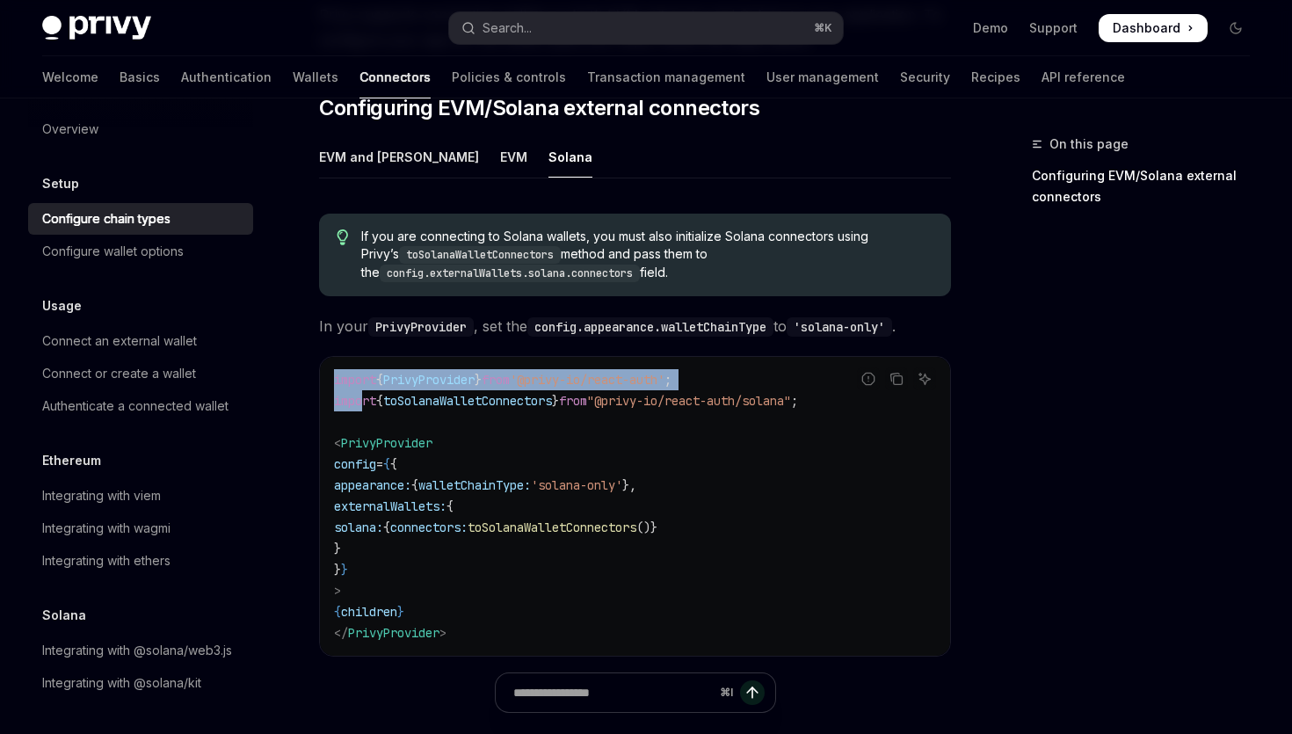
drag, startPoint x: 857, startPoint y: 371, endPoint x: 368, endPoint y: 362, distance: 488.8
click at [366, 362] on div "Report incorrect code Copy Ask AI import { PrivyProvider } from '@privy-io/reac…" at bounding box center [635, 506] width 632 height 301
click at [664, 372] on span "'@privy-io/react-auth'" at bounding box center [587, 380] width 155 height 16
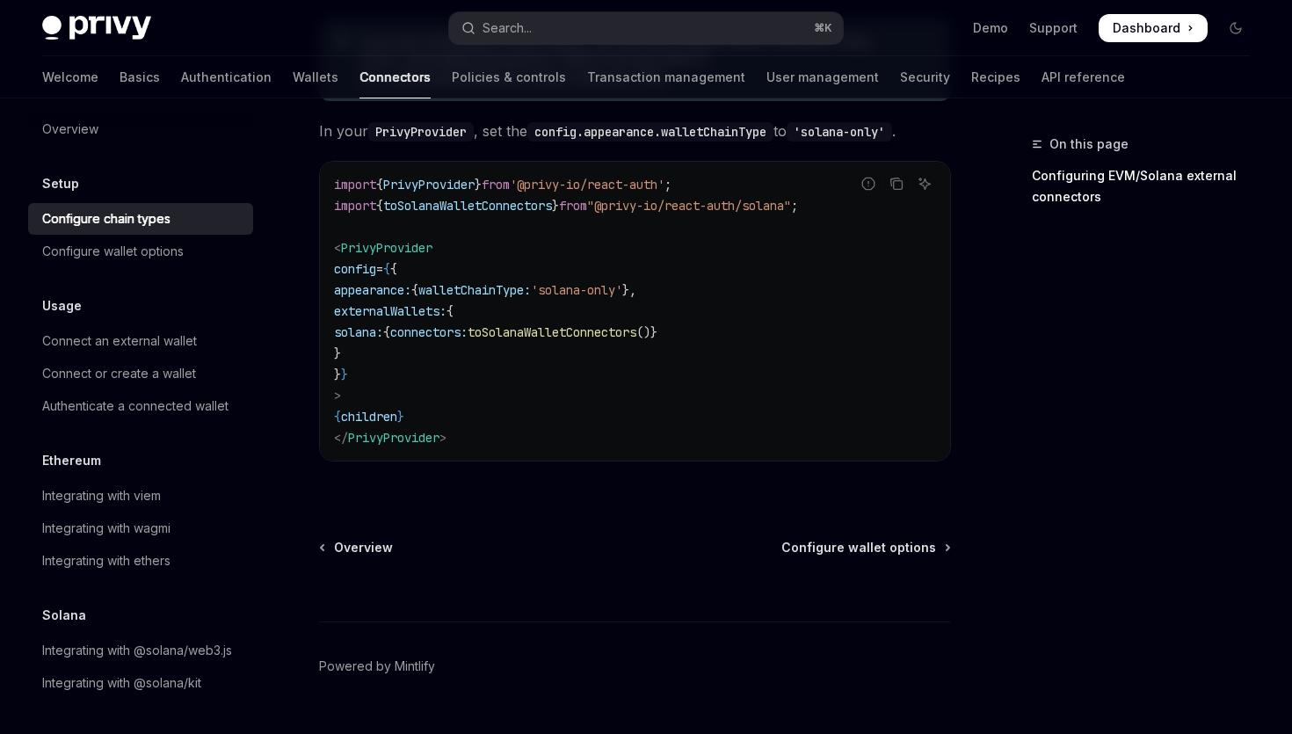
scroll to position [454, 0]
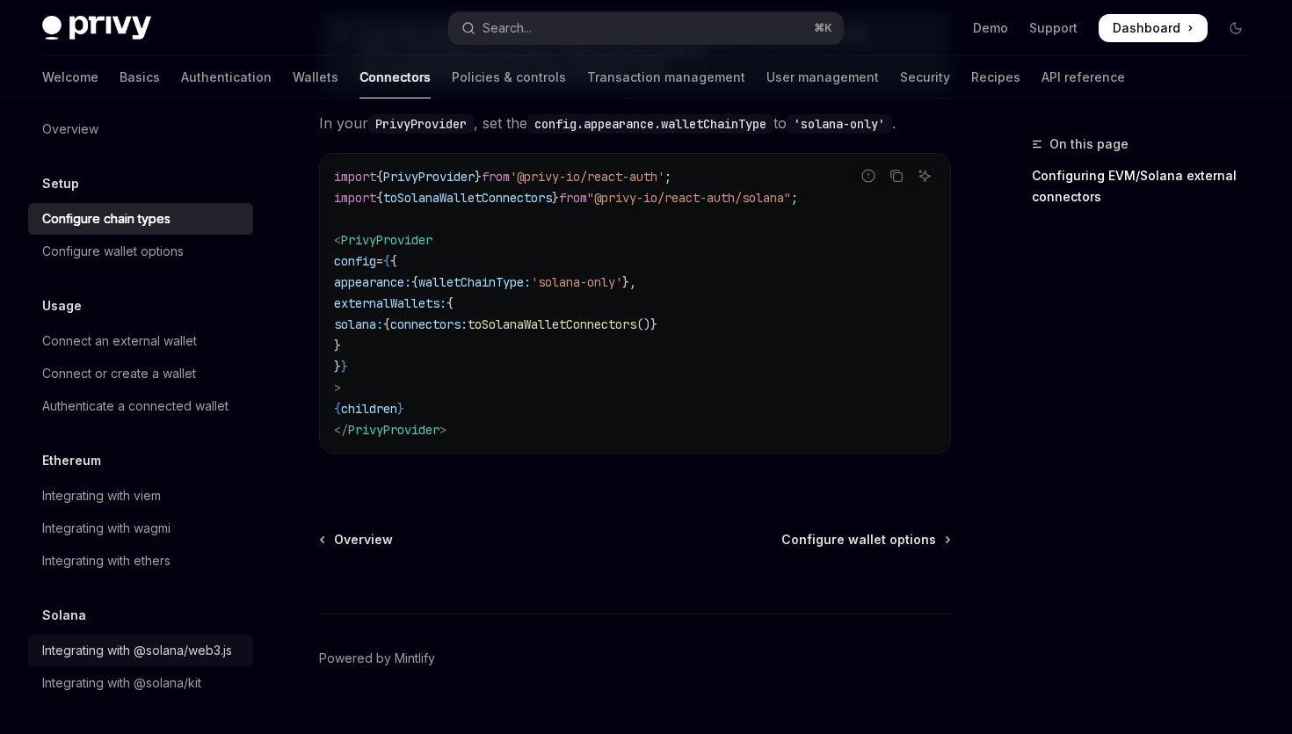
click at [186, 643] on div "Integrating with @solana/web3.js" at bounding box center [137, 650] width 190 height 21
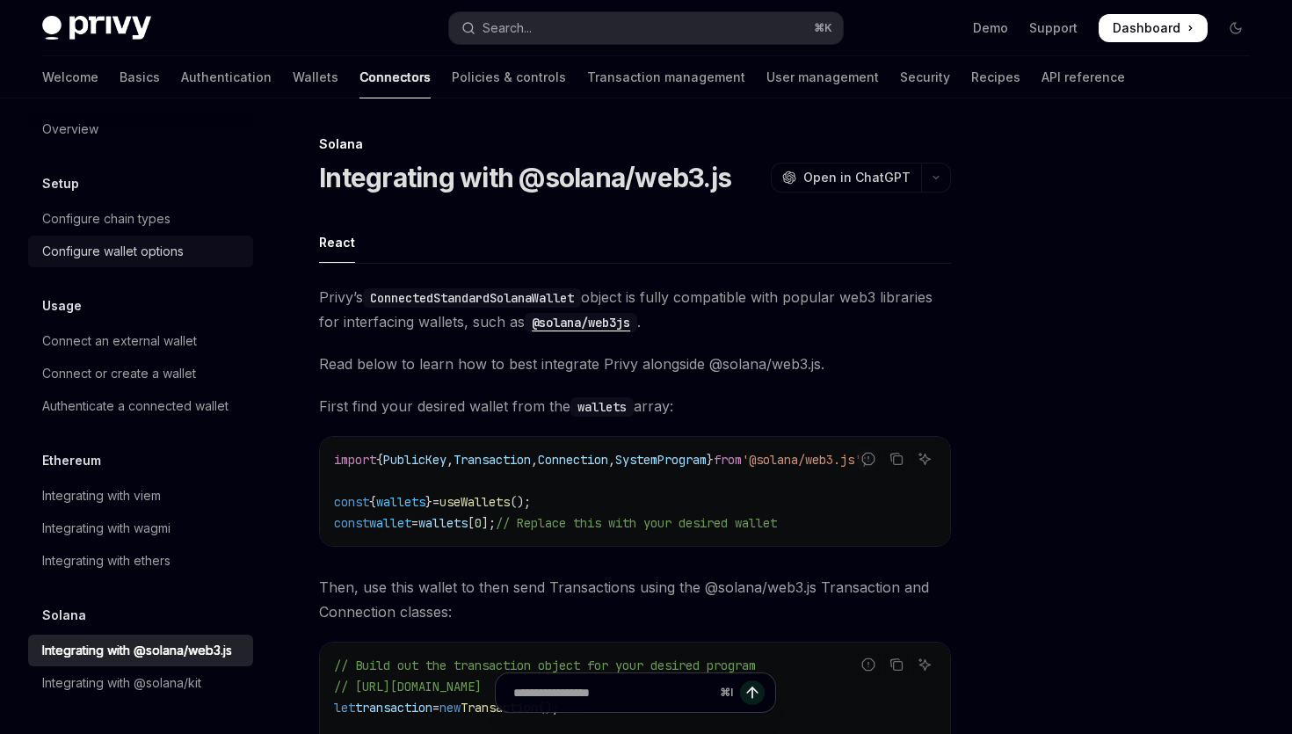
click at [144, 245] on div "Configure wallet options" at bounding box center [113, 251] width 142 height 21
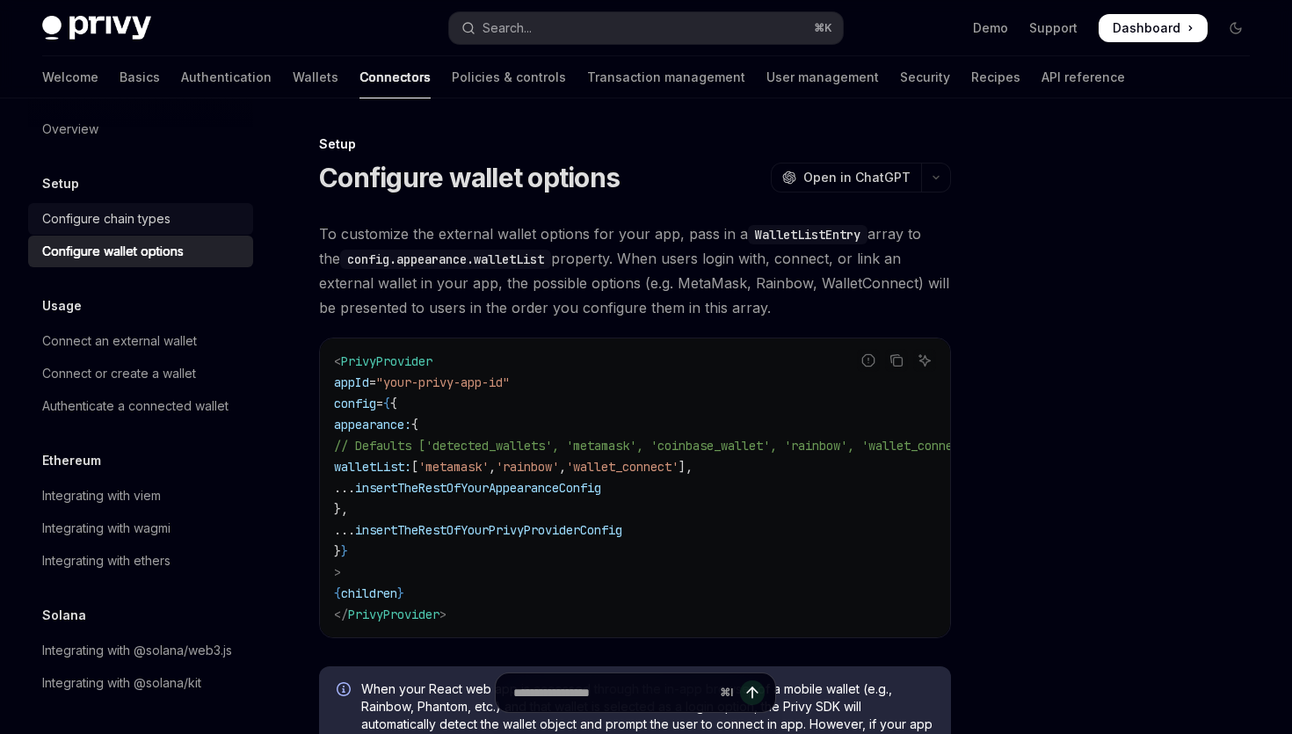
click at [186, 216] on div "Configure chain types" at bounding box center [142, 218] width 200 height 21
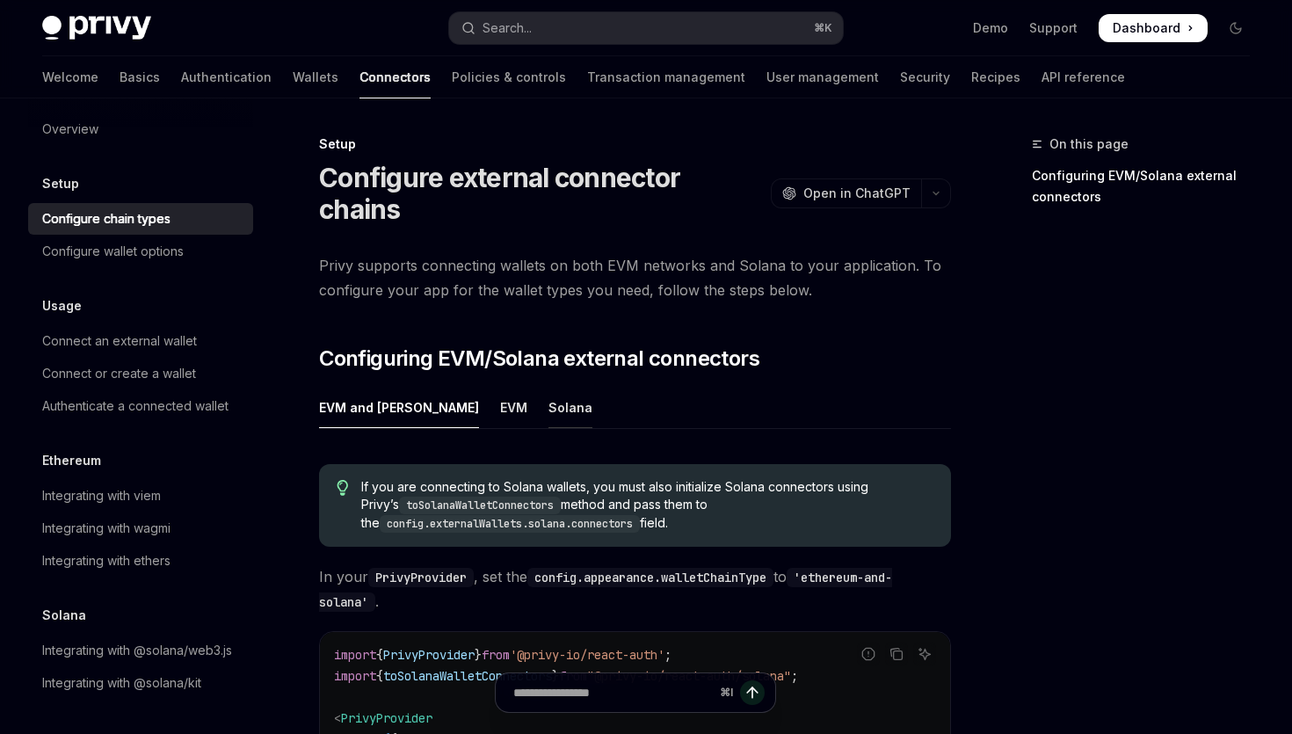
click at [548, 387] on div "Solana" at bounding box center [570, 407] width 44 height 41
type textarea "*"
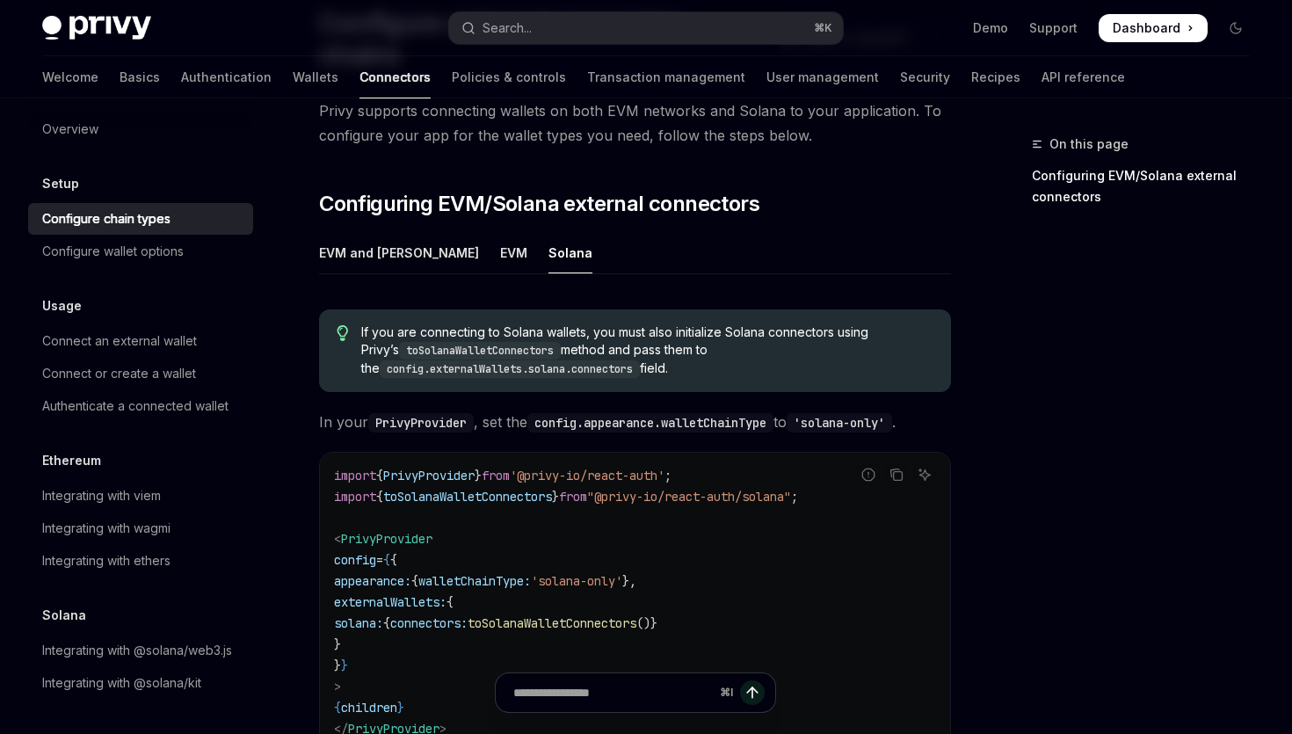
scroll to position [222, 0]
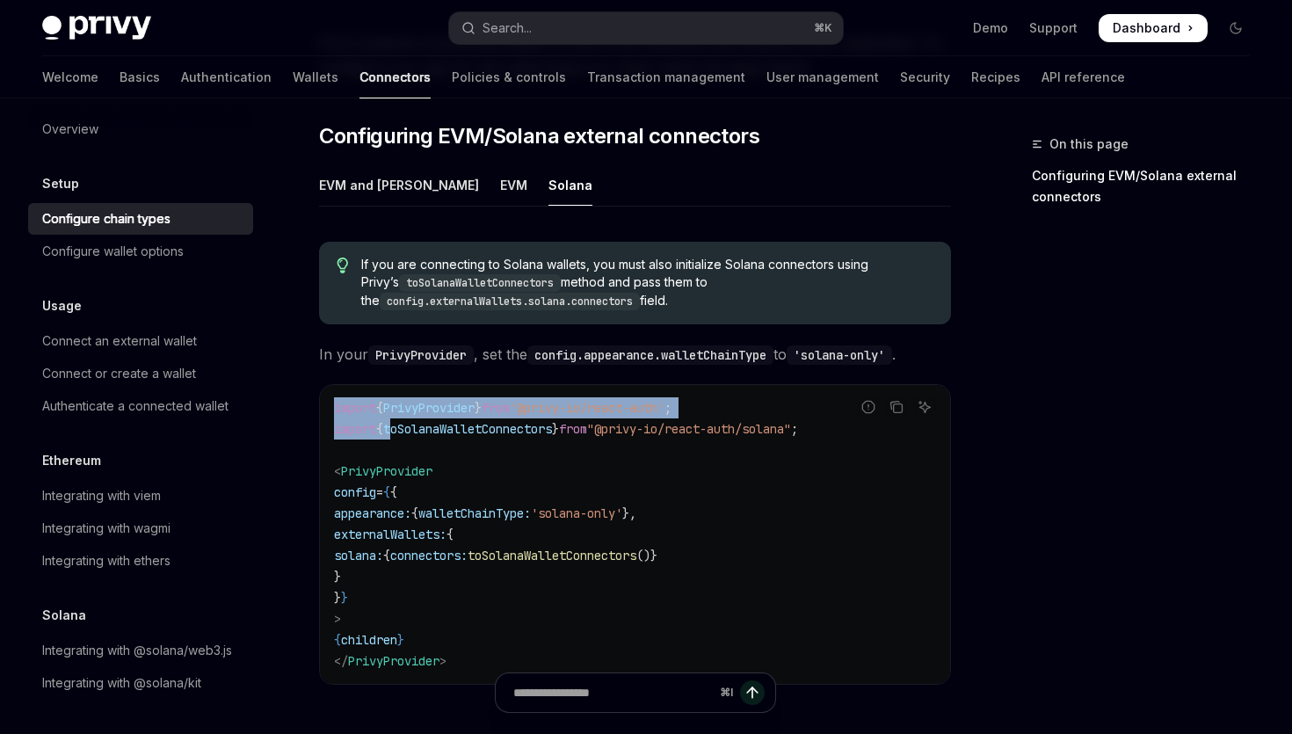
drag, startPoint x: 844, startPoint y: 403, endPoint x: 403, endPoint y: 395, distance: 441.3
click at [401, 395] on div "Report incorrect code Copy Ask AI import { PrivyProvider } from '@privy-io/reac…" at bounding box center [635, 534] width 632 height 301
click at [403, 421] on span "toSolanaWalletConnectors" at bounding box center [467, 429] width 169 height 16
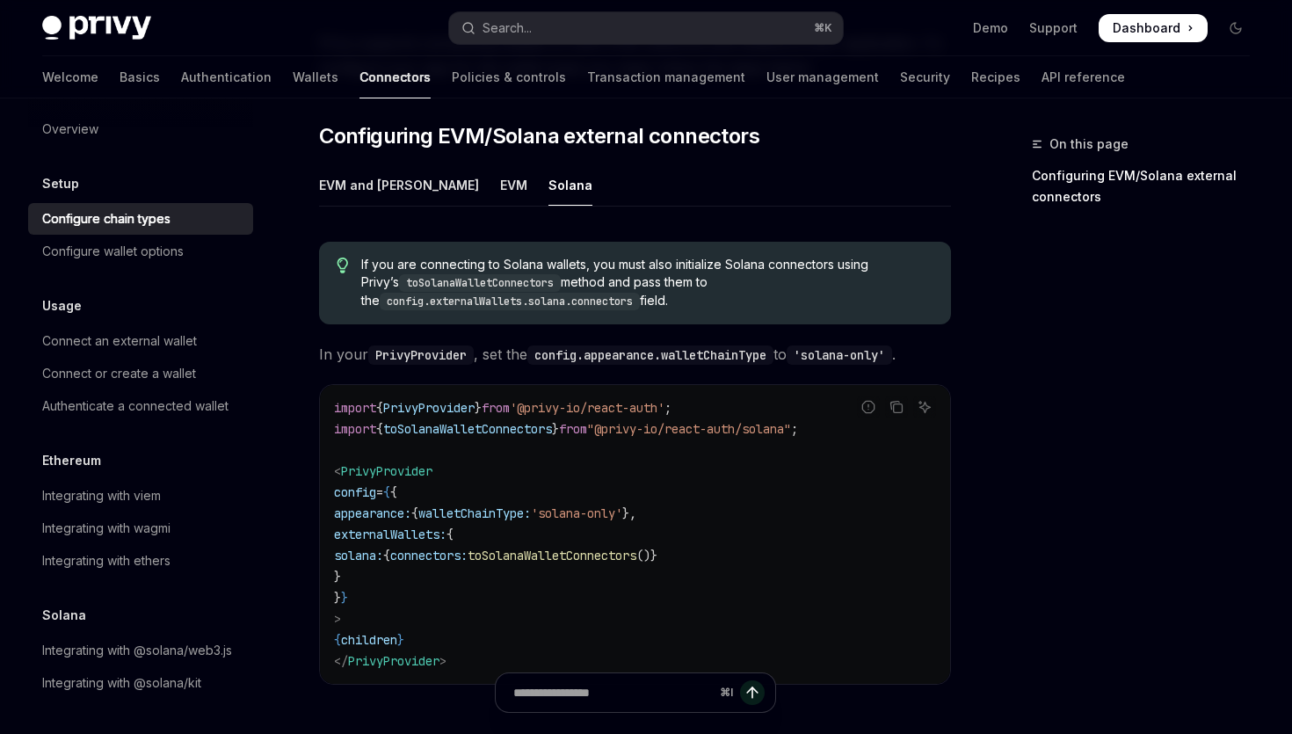
click at [882, 397] on code "import { PrivyProvider } from '@privy-io/react-auth' ; import { toSolanaWalletC…" at bounding box center [635, 534] width 602 height 274
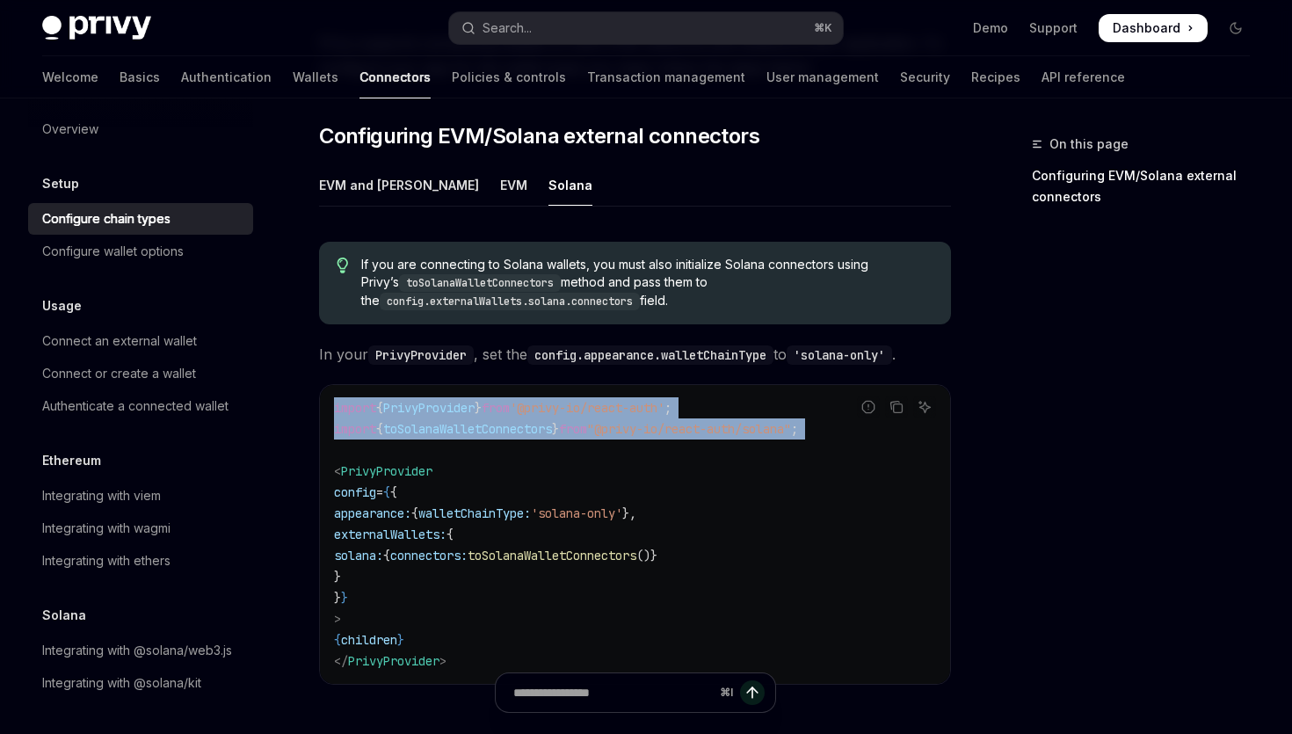
drag, startPoint x: 842, startPoint y: 401, endPoint x: 497, endPoint y: 417, distance: 345.8
click at [497, 417] on div "Report incorrect code Copy Ask AI import { PrivyProvider } from '@privy-io/reac…" at bounding box center [635, 534] width 632 height 301
click at [383, 421] on span "{" at bounding box center [379, 429] width 7 height 16
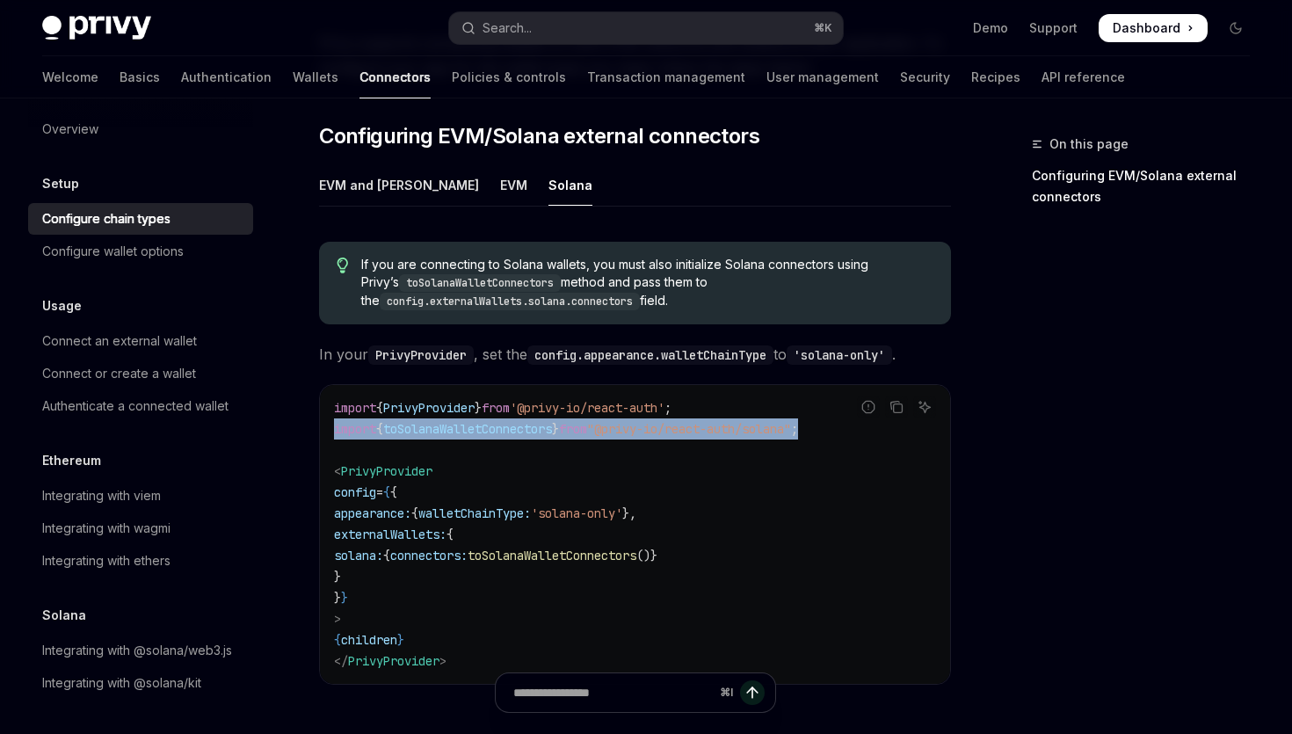
drag, startPoint x: 335, startPoint y: 396, endPoint x: 844, endPoint y: 402, distance: 508.9
click at [844, 402] on code "import { PrivyProvider } from '@privy-io/react-auth' ; import { toSolanaWalletC…" at bounding box center [635, 534] width 602 height 274
copy span "import { toSolanaWalletConnectors } from "@privy-io/react-auth/solana" ;"
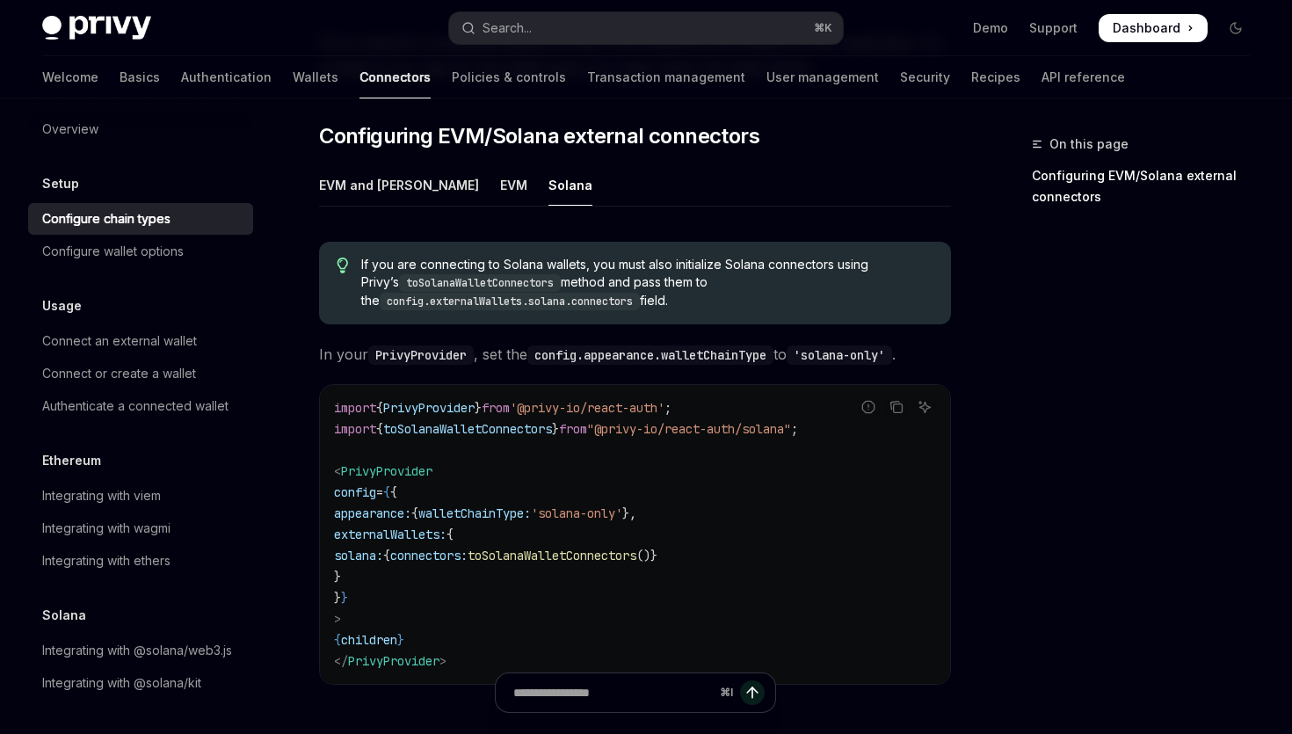
click at [468, 548] on span "connectors:" at bounding box center [428, 556] width 77 height 16
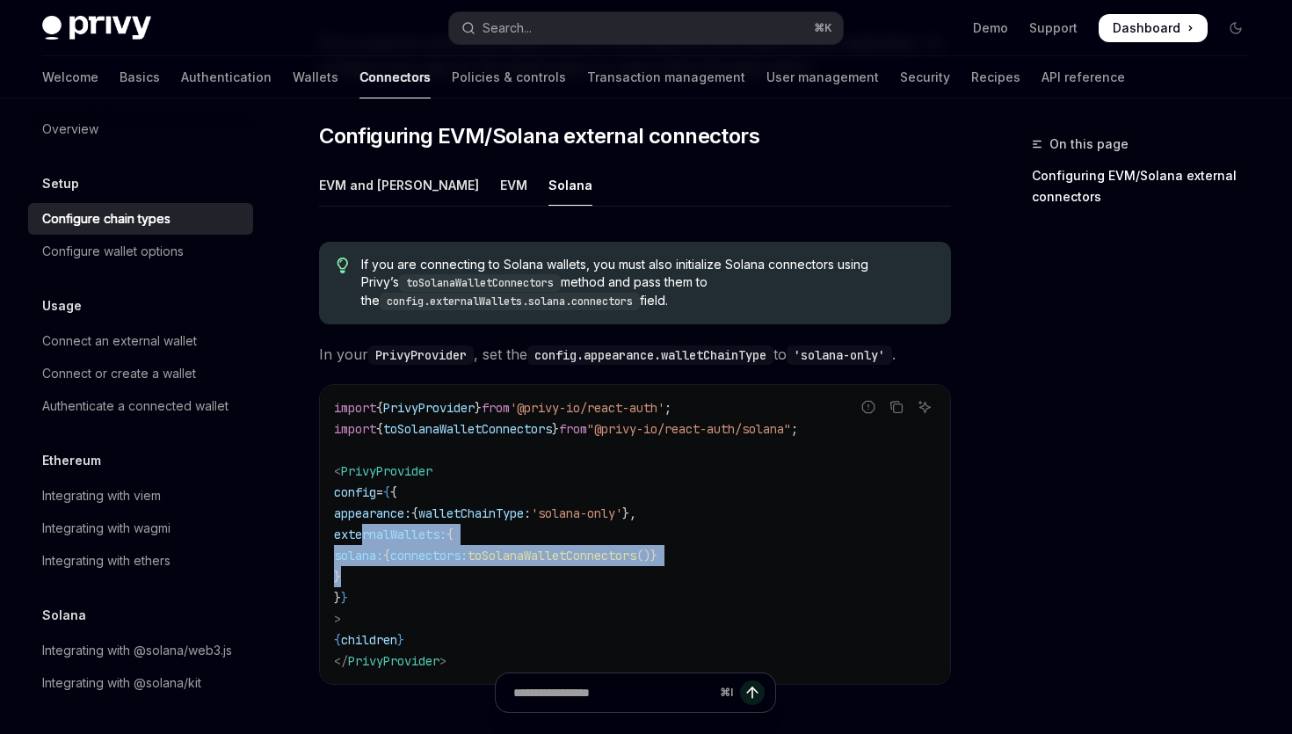
drag, startPoint x: 367, startPoint y: 501, endPoint x: 397, endPoint y: 542, distance: 51.5
click at [397, 542] on code "import { PrivyProvider } from '@privy-io/react-auth' ; import { toSolanaWalletC…" at bounding box center [635, 534] width 602 height 274
copy code "externalWallets: { solana: { connectors: toSolanaWalletConnectors ()} }"
